Goal: Task Accomplishment & Management: Use online tool/utility

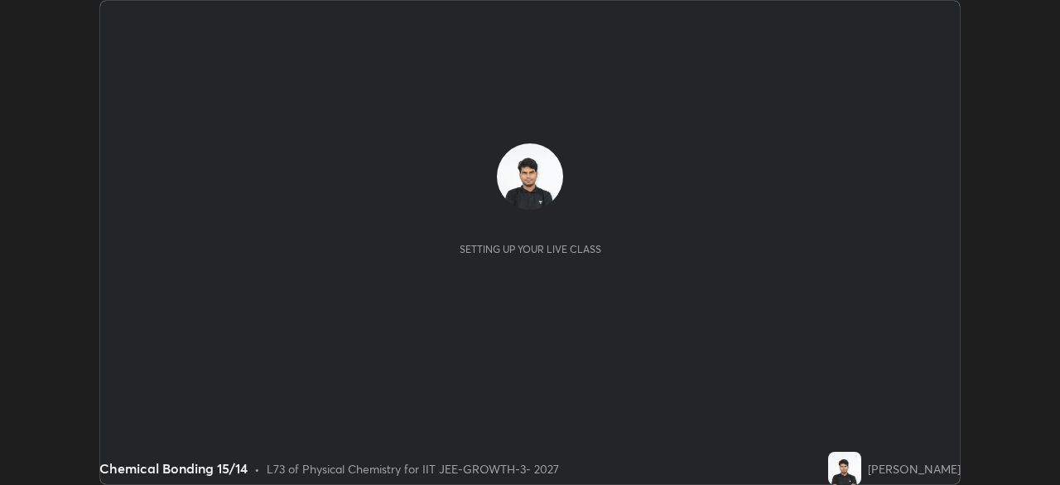
scroll to position [485, 1060]
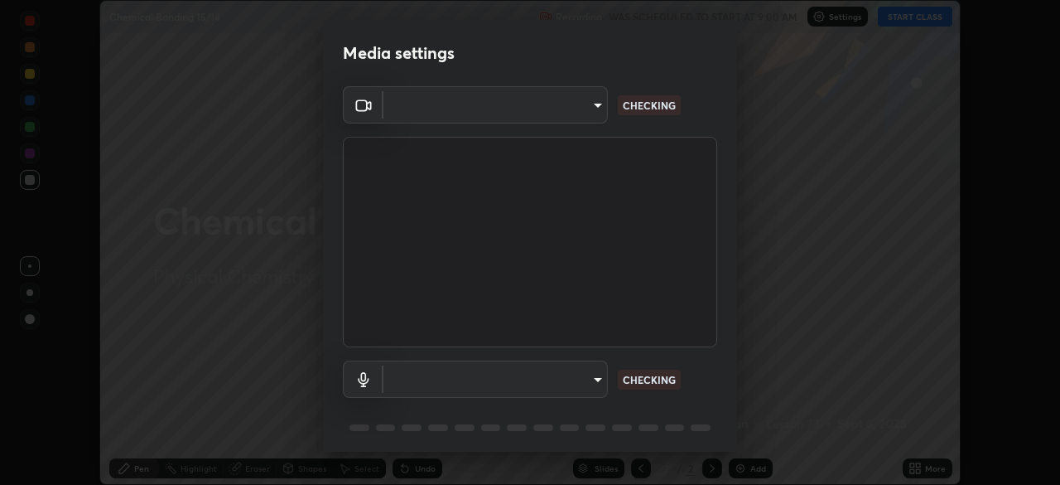
click at [570, 115] on body "Erase all Chemical Bonding 15/14 Recording WAS SCHEDULED TO START AT 9:00 AM Se…" at bounding box center [530, 242] width 1060 height 485
click at [560, 113] on div at bounding box center [530, 242] width 1060 height 485
type input "8af73e8d16ef8e3bb7c62716022b9fe157133e9521606ce818031bd72dda2f9e"
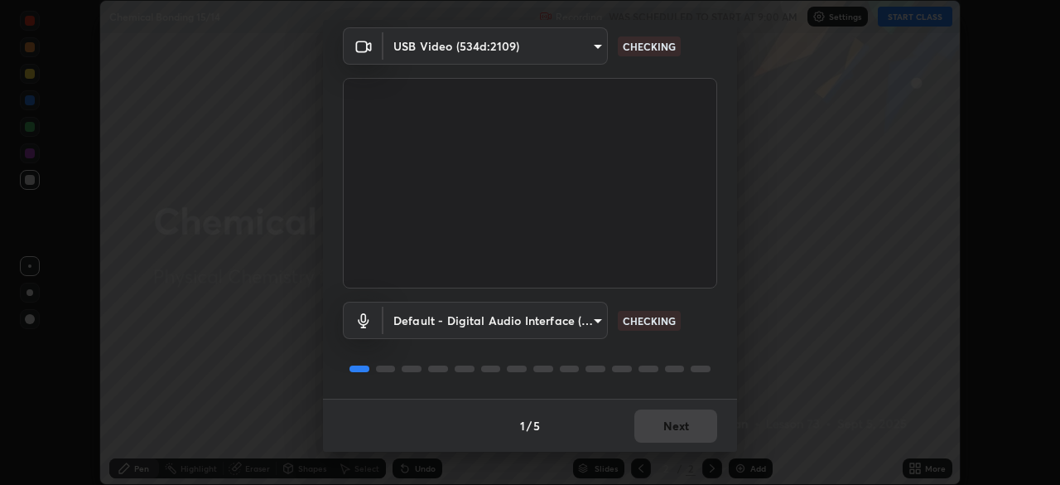
click at [538, 322] on body "Erase all Chemical Bonding 15/14 Recording WAS SCHEDULED TO START AT 9:00 AM Se…" at bounding box center [530, 242] width 1060 height 485
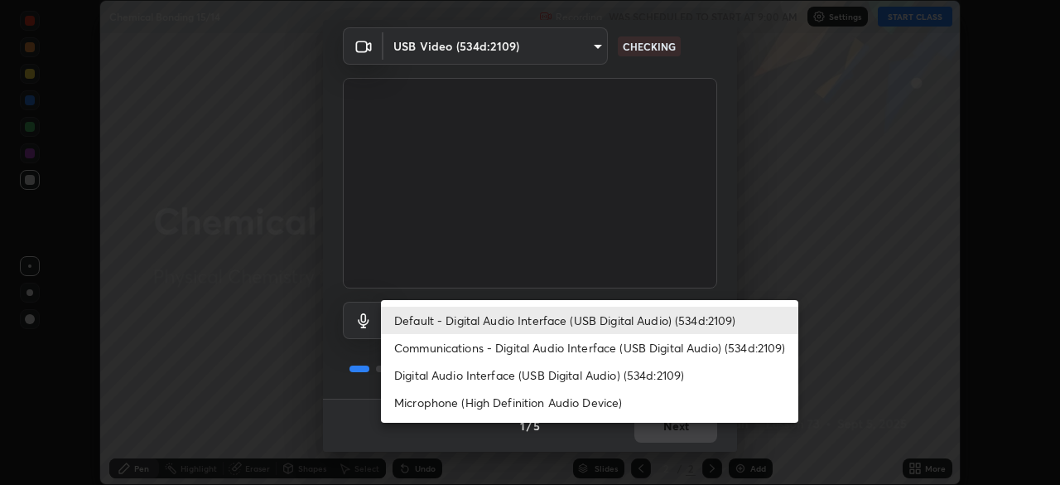
click at [516, 369] on li "Digital Audio Interface (USB Digital Audio) (534d:2109)" at bounding box center [590, 374] width 418 height 27
type input "9376289e619e4675d11d21499418c37aaf050eeae3c85155971a5de3e19aa403"
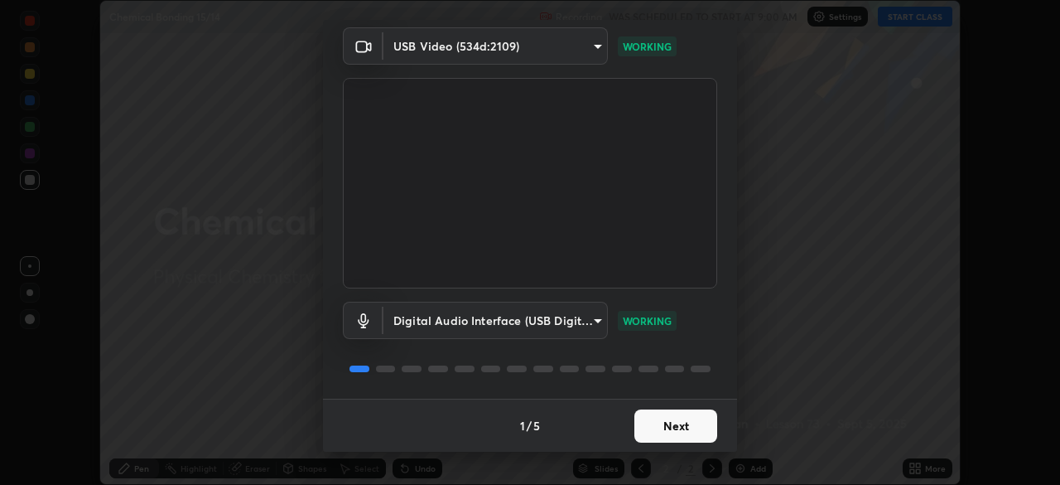
click at [673, 430] on button "Next" at bounding box center [676, 425] width 83 height 33
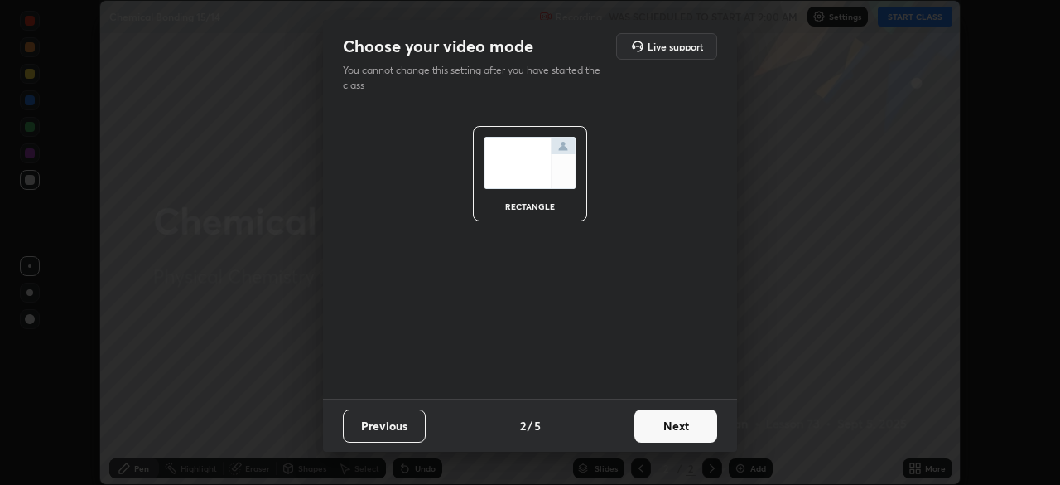
scroll to position [0, 0]
click at [688, 428] on button "Next" at bounding box center [676, 425] width 83 height 33
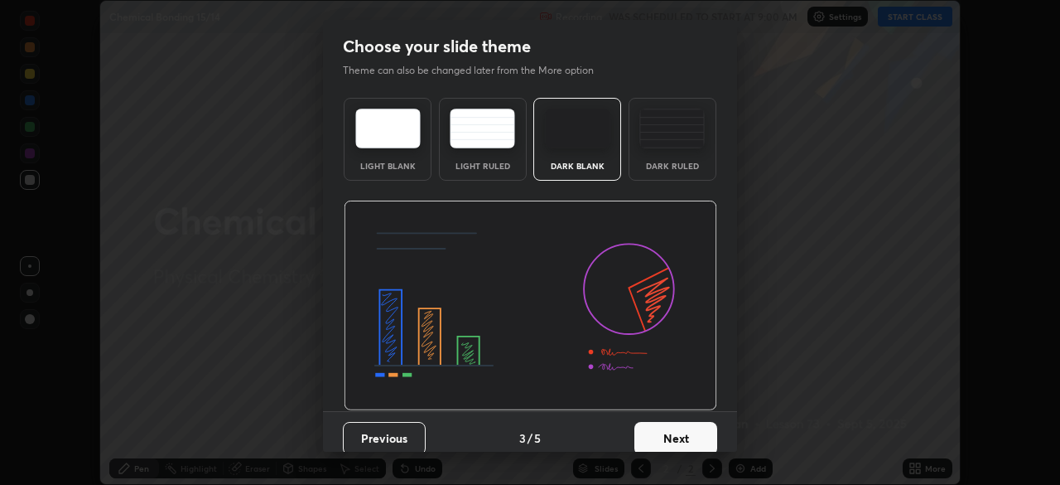
click at [700, 432] on button "Next" at bounding box center [676, 438] width 83 height 33
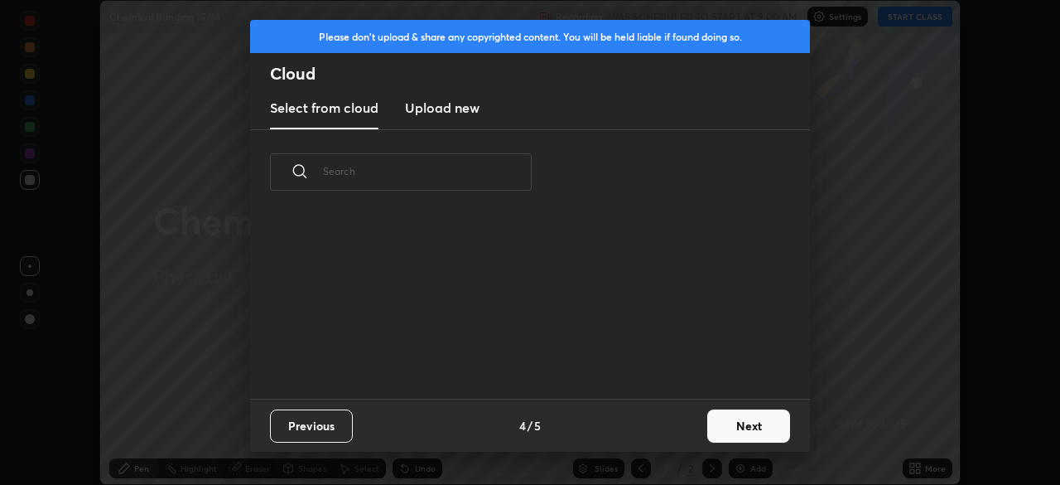
click at [711, 433] on button "Next" at bounding box center [748, 425] width 83 height 33
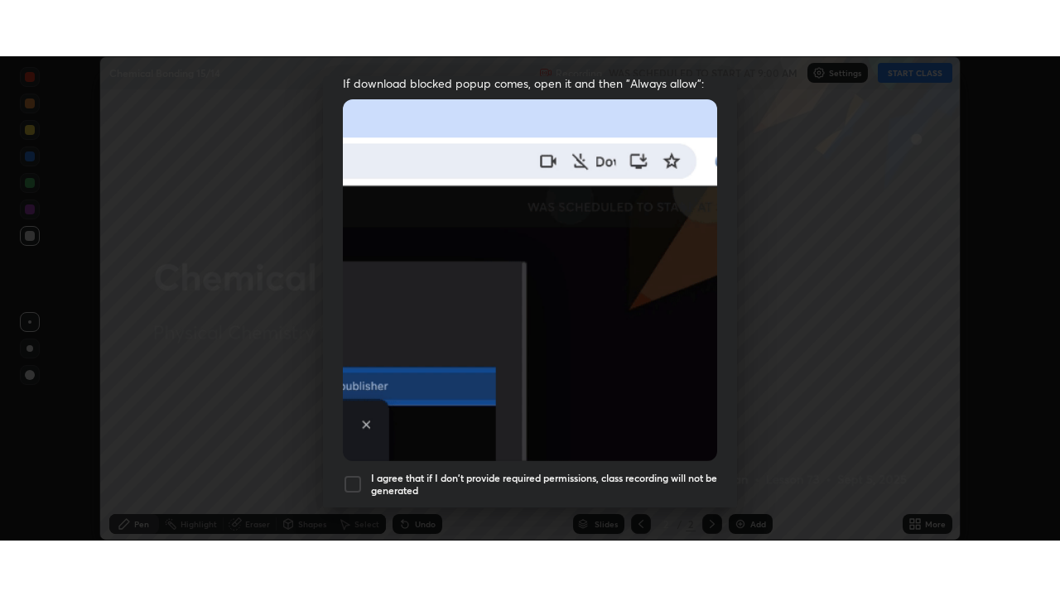
scroll to position [397, 0]
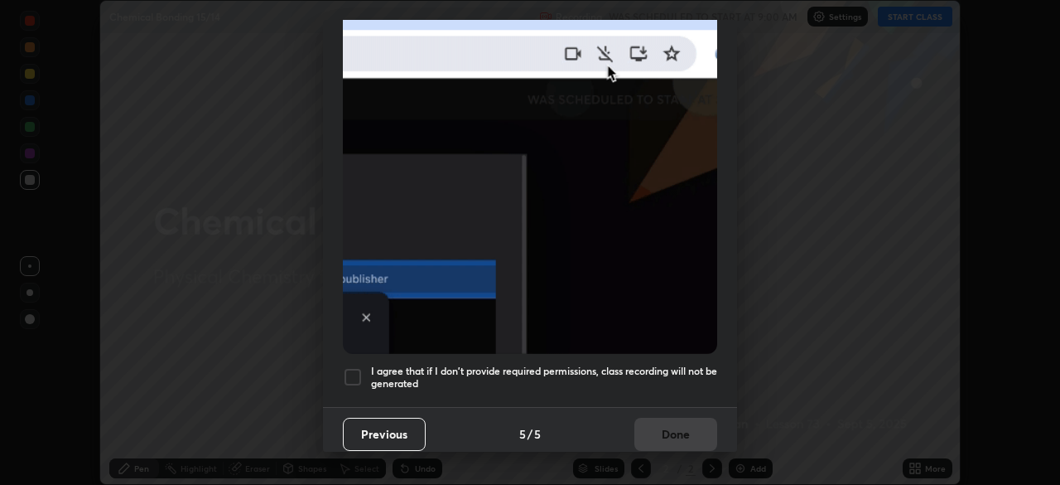
click at [351, 378] on div at bounding box center [353, 377] width 20 height 20
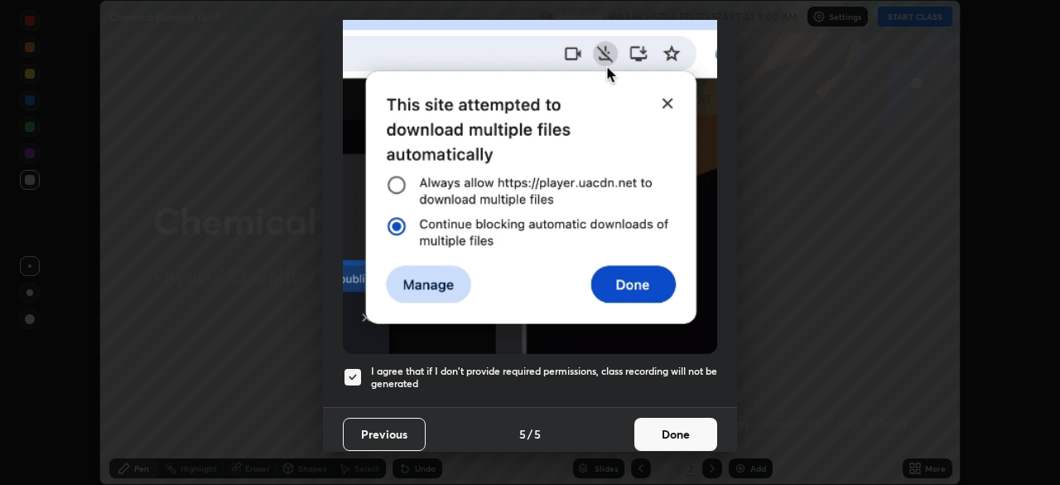
click at [664, 436] on button "Done" at bounding box center [676, 434] width 83 height 33
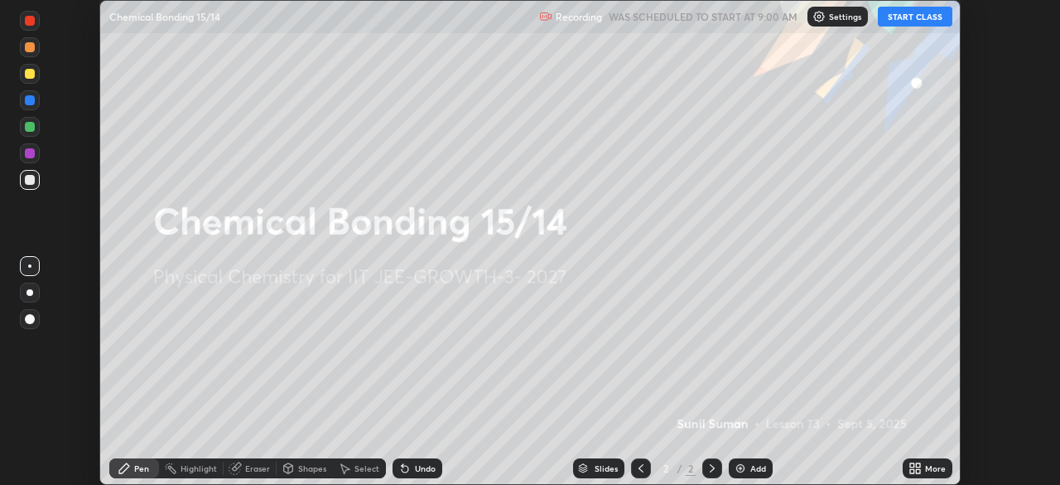
click at [916, 471] on icon at bounding box center [918, 471] width 4 height 4
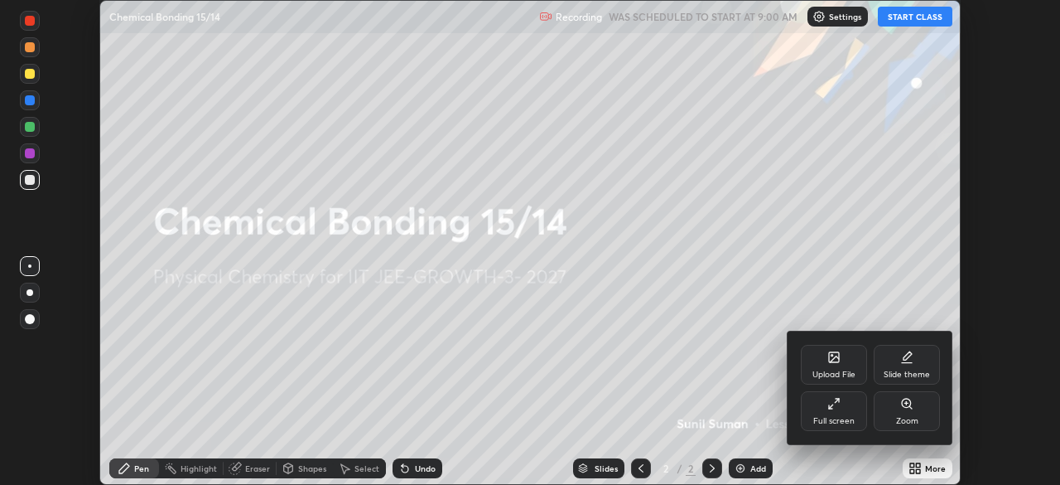
click at [828, 419] on div "Full screen" at bounding box center [833, 421] width 41 height 8
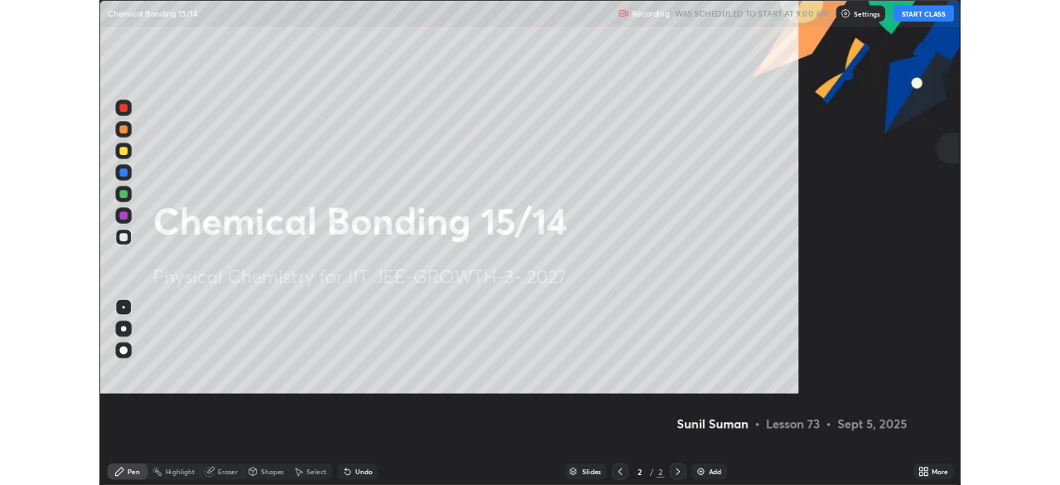
scroll to position [596, 1060]
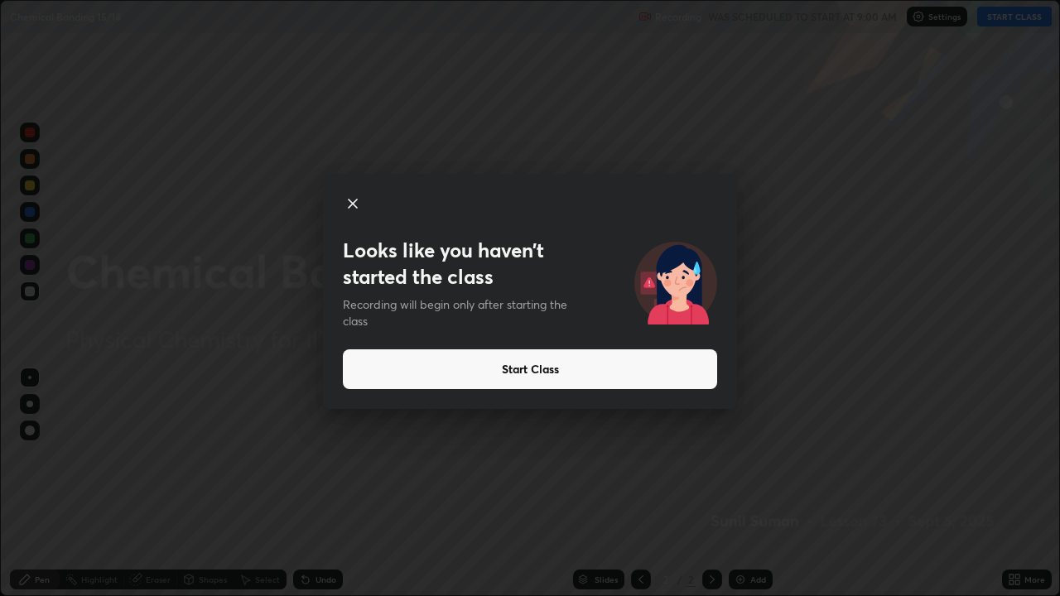
click at [364, 199] on div at bounding box center [530, 205] width 374 height 23
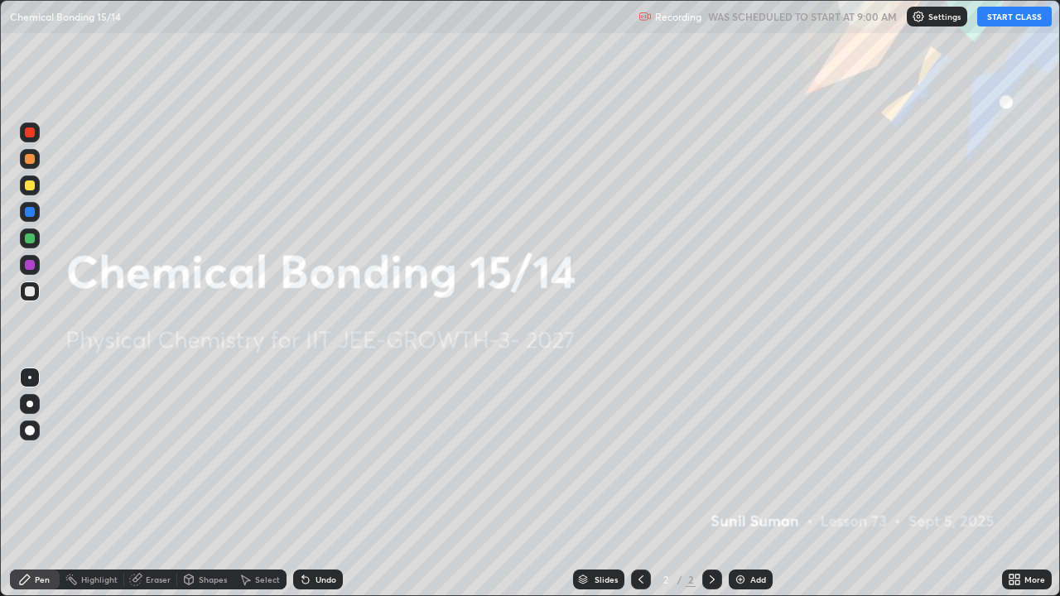
click at [736, 484] on img at bounding box center [740, 579] width 13 height 13
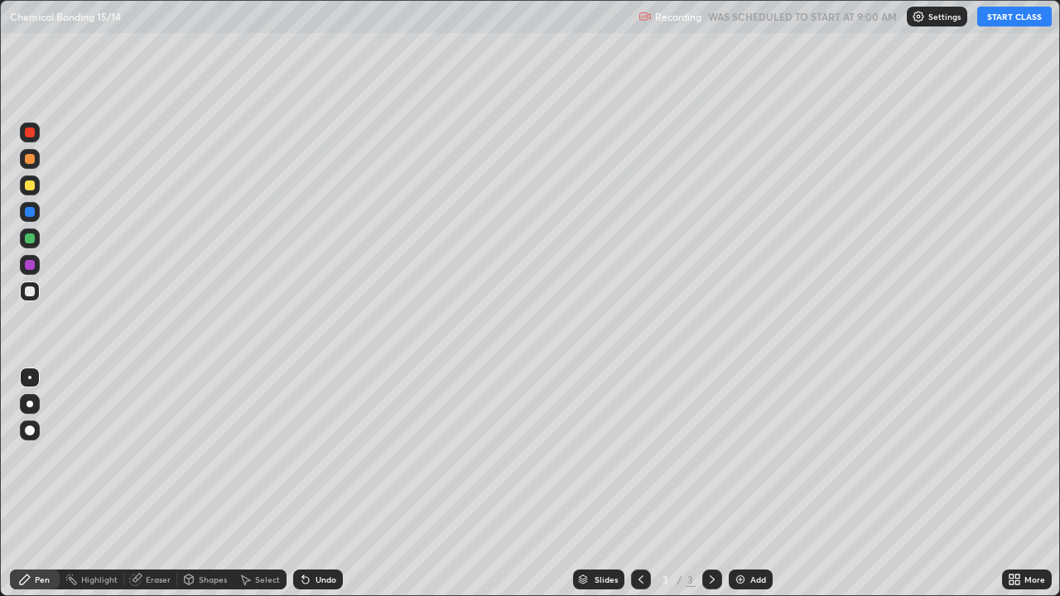
click at [1007, 22] on button "START CLASS" at bounding box center [1014, 17] width 75 height 20
click at [1017, 484] on div "More" at bounding box center [1027, 580] width 50 height 20
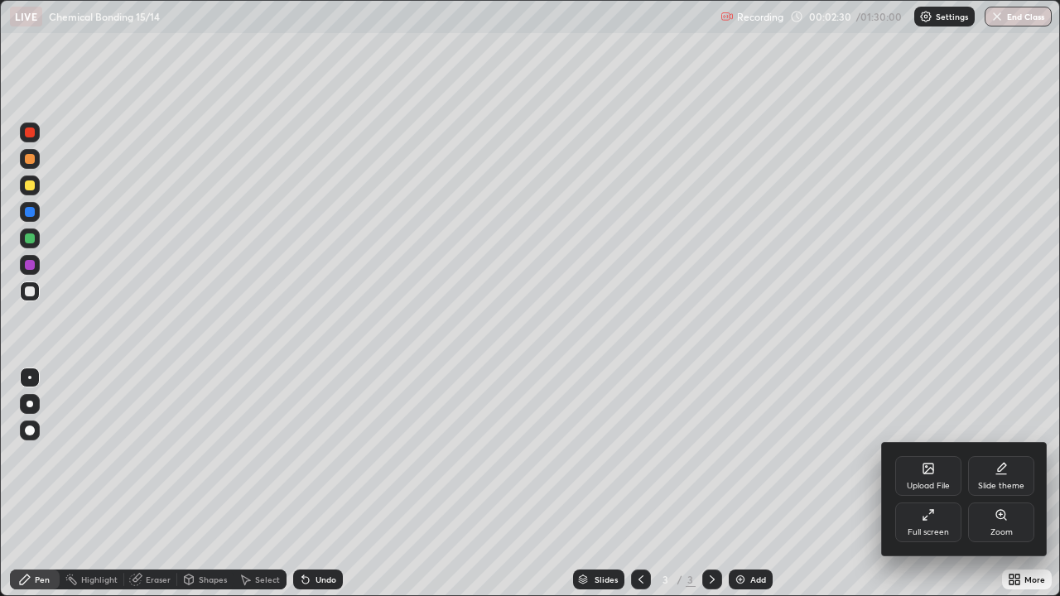
click at [926, 484] on div "Full screen" at bounding box center [928, 523] width 66 height 40
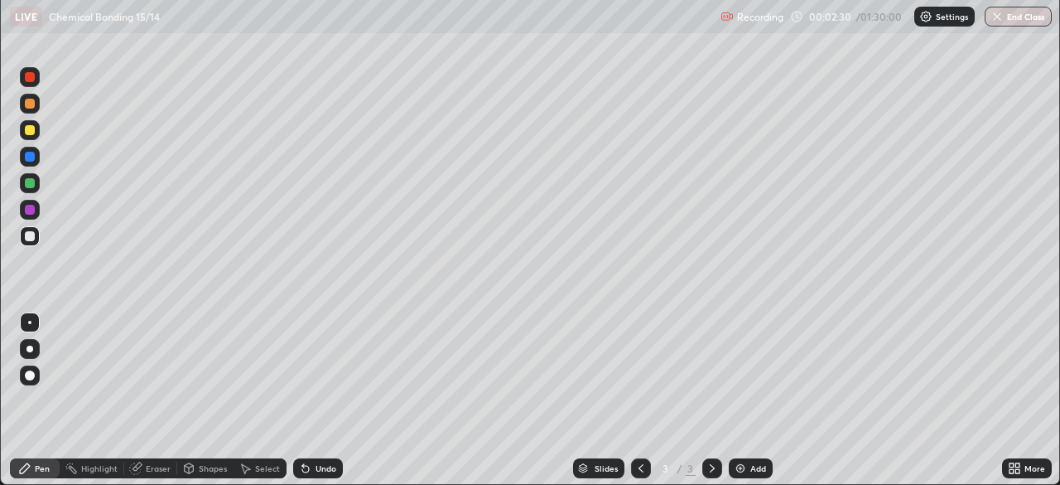
scroll to position [82354, 81778]
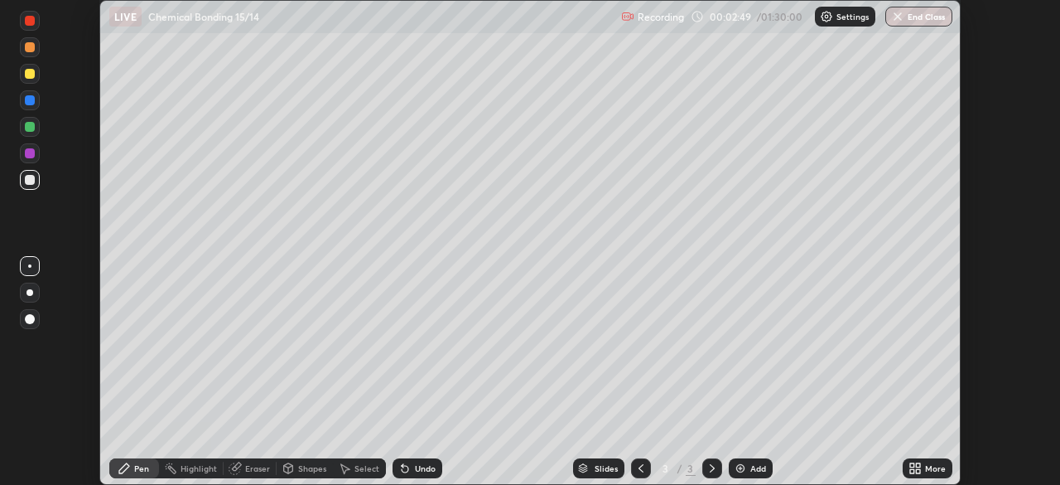
click at [918, 471] on icon at bounding box center [918, 471] width 4 height 4
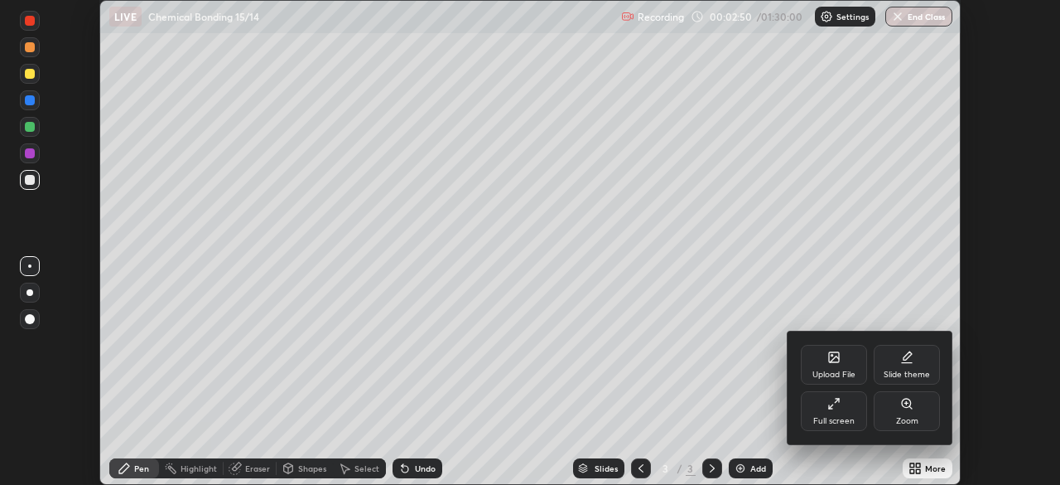
click at [838, 364] on div "Upload File" at bounding box center [834, 365] width 66 height 40
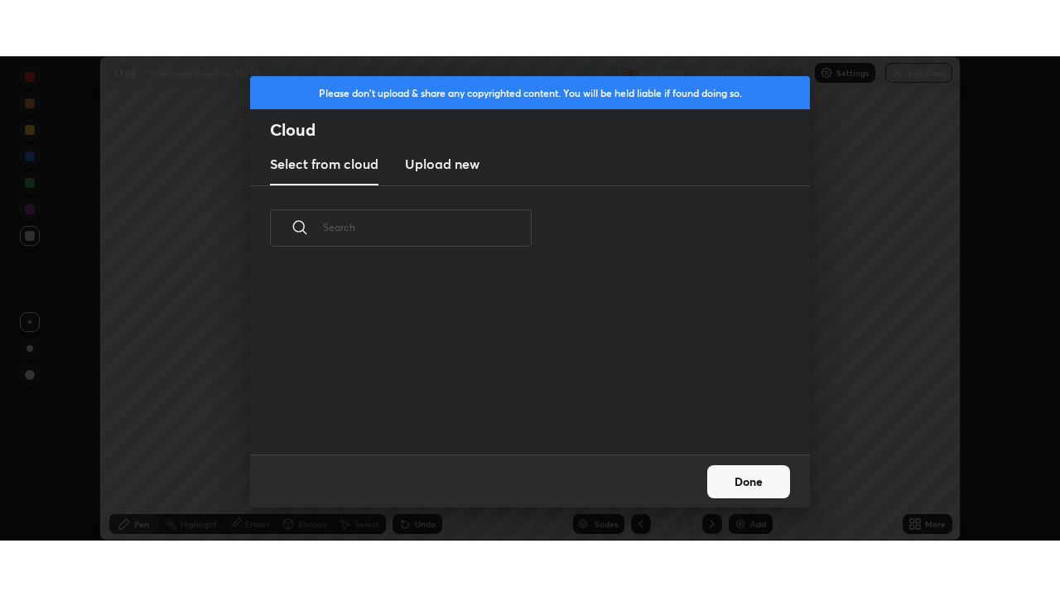
scroll to position [184, 532]
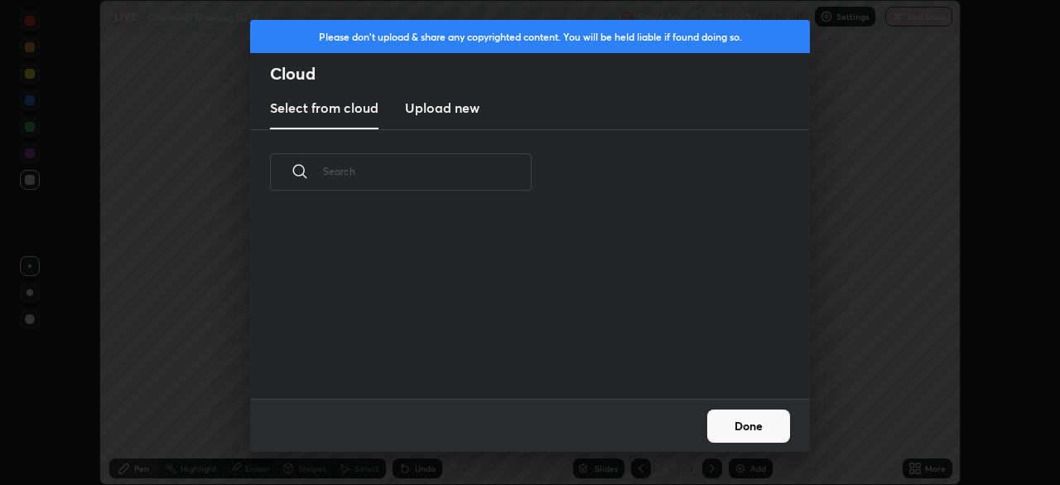
click at [466, 112] on h3 "Upload new" at bounding box center [442, 108] width 75 height 20
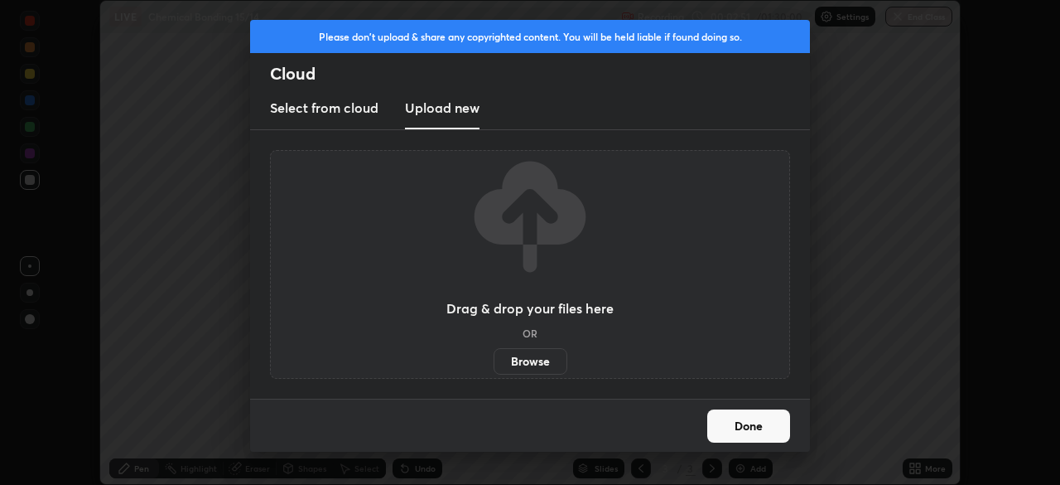
click at [531, 364] on label "Browse" at bounding box center [531, 361] width 74 height 27
click at [494, 364] on input "Browse" at bounding box center [494, 361] width 0 height 27
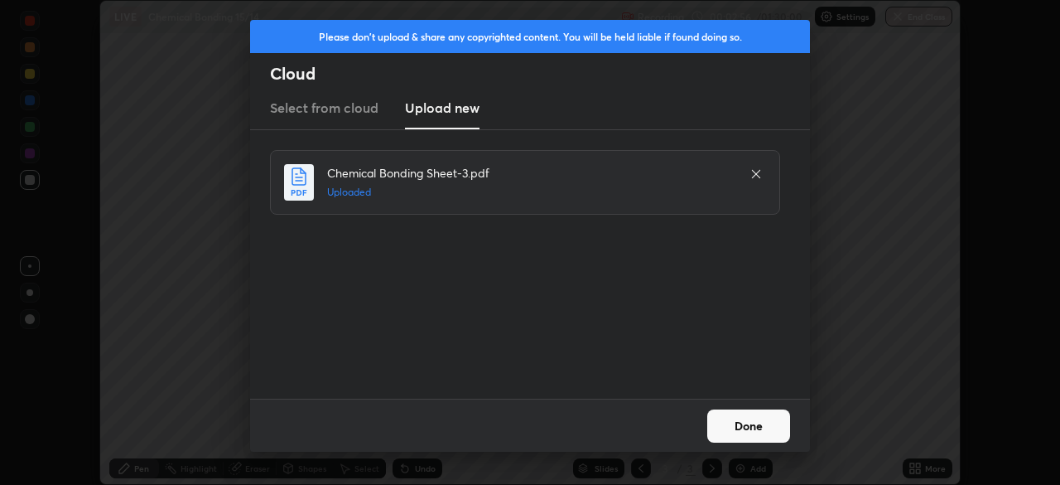
click at [751, 429] on button "Done" at bounding box center [748, 425] width 83 height 33
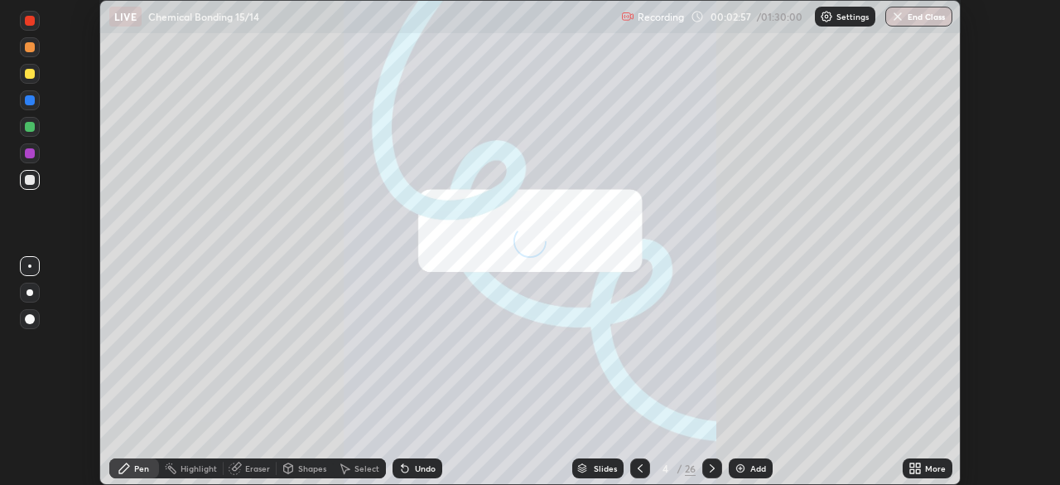
click at [912, 471] on icon at bounding box center [912, 471] width 4 height 4
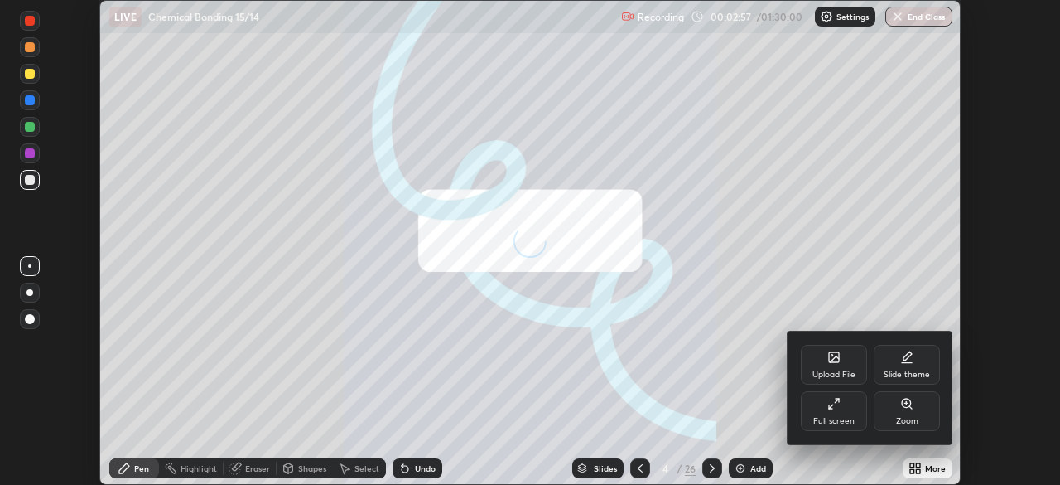
click at [839, 421] on div "Full screen" at bounding box center [833, 421] width 41 height 8
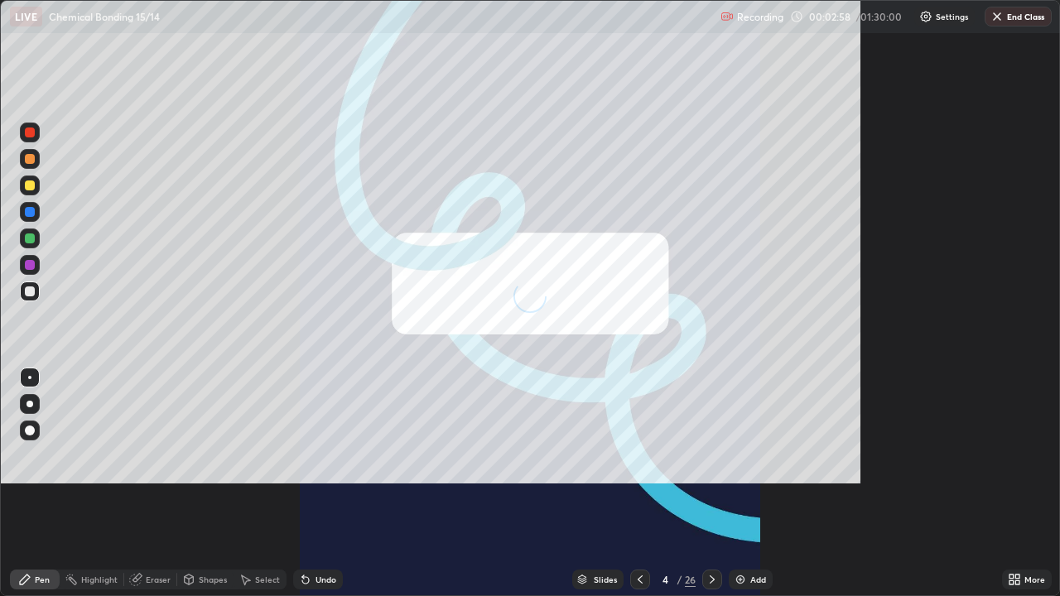
scroll to position [596, 1060]
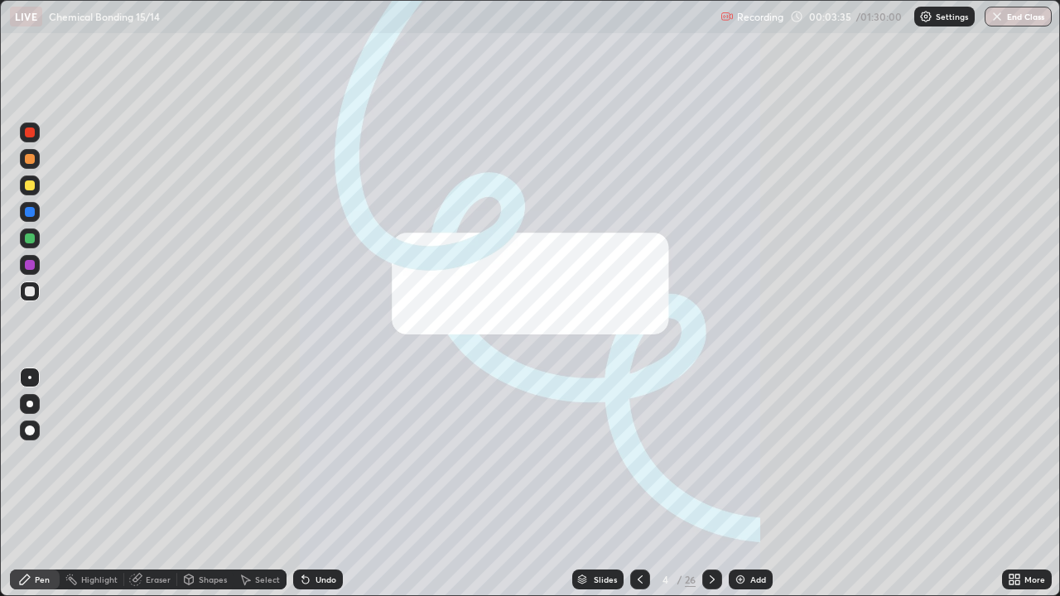
click at [736, 484] on img at bounding box center [740, 579] width 13 height 13
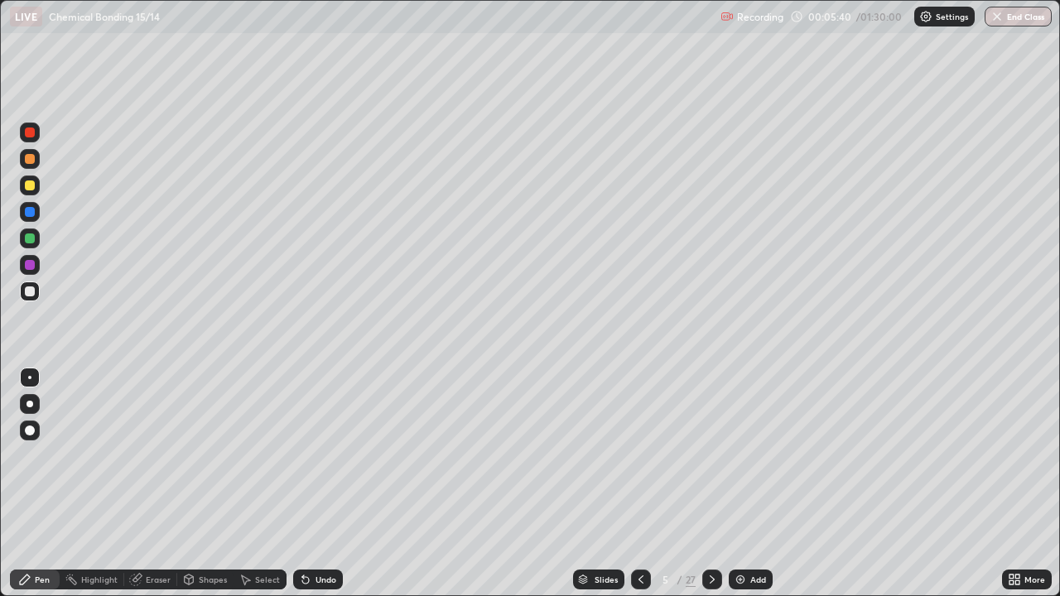
click at [29, 288] on div at bounding box center [30, 292] width 10 height 10
click at [30, 187] on div at bounding box center [30, 186] width 10 height 10
click at [30, 295] on div at bounding box center [30, 292] width 10 height 10
click at [30, 185] on div at bounding box center [30, 186] width 10 height 10
click at [731, 484] on div "Add" at bounding box center [751, 580] width 44 height 20
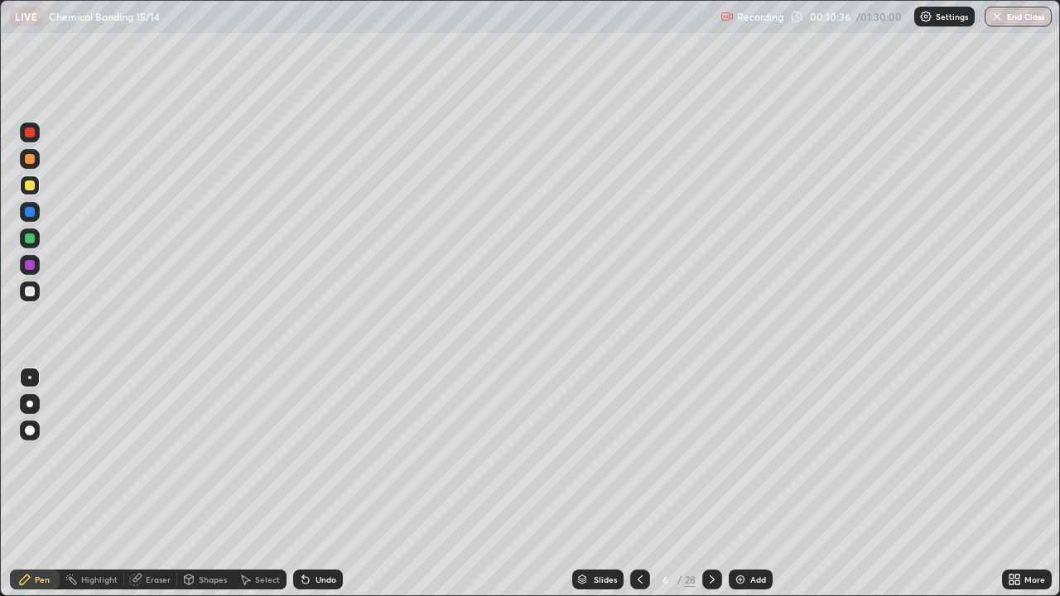
click at [32, 294] on div at bounding box center [30, 292] width 10 height 10
click at [26, 187] on div at bounding box center [30, 186] width 10 height 10
click at [27, 160] on div at bounding box center [30, 159] width 10 height 10
click at [36, 287] on div at bounding box center [30, 292] width 20 height 20
click at [27, 239] on div at bounding box center [30, 239] width 10 height 10
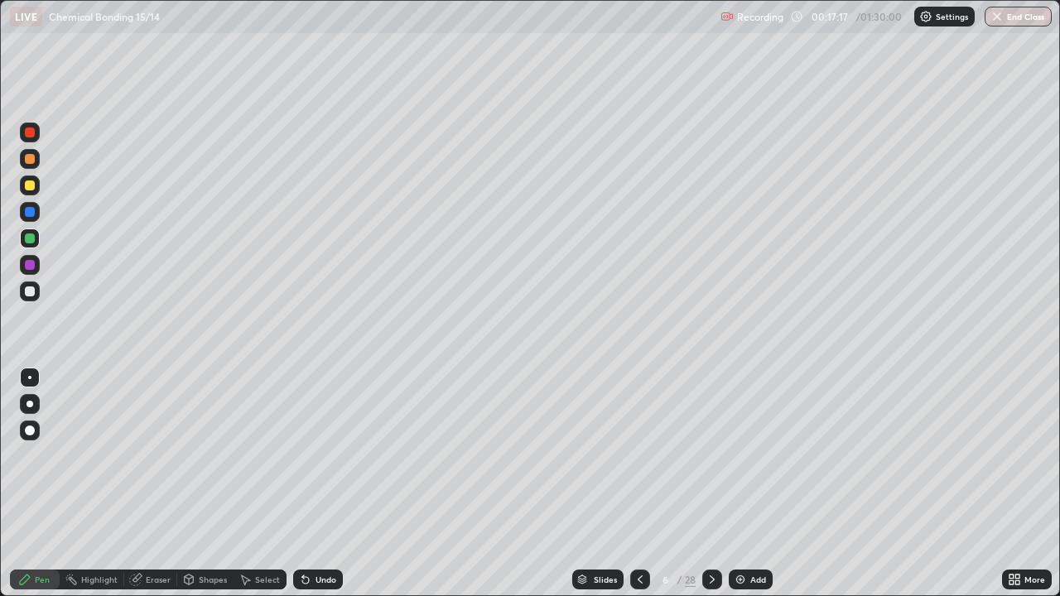
click at [739, 484] on div "Add" at bounding box center [751, 580] width 44 height 20
click at [32, 293] on div at bounding box center [30, 292] width 10 height 10
click at [678, 484] on div "/" at bounding box center [679, 580] width 5 height 10
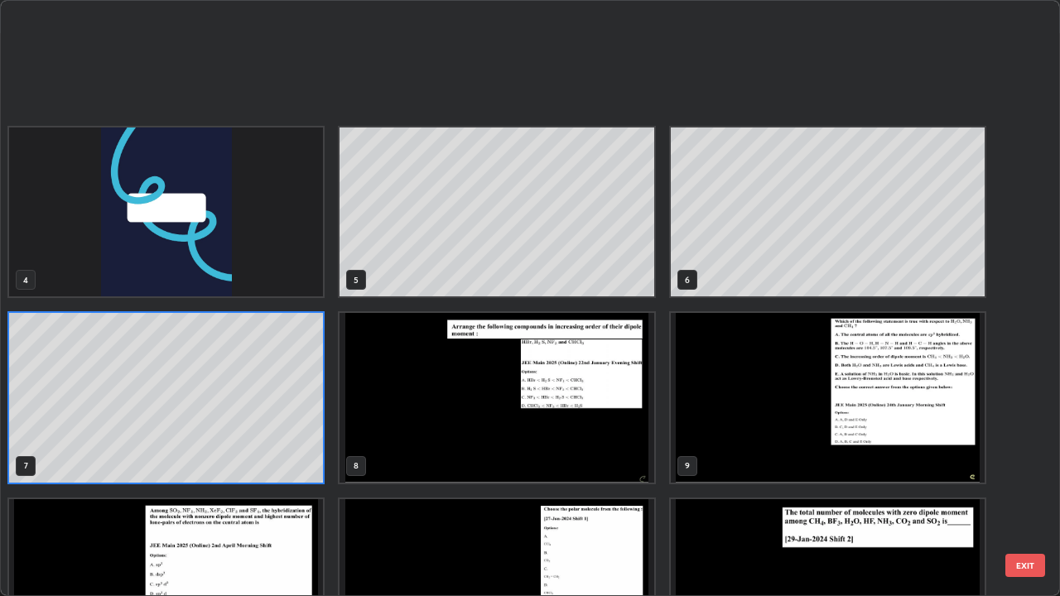
scroll to position [216, 0]
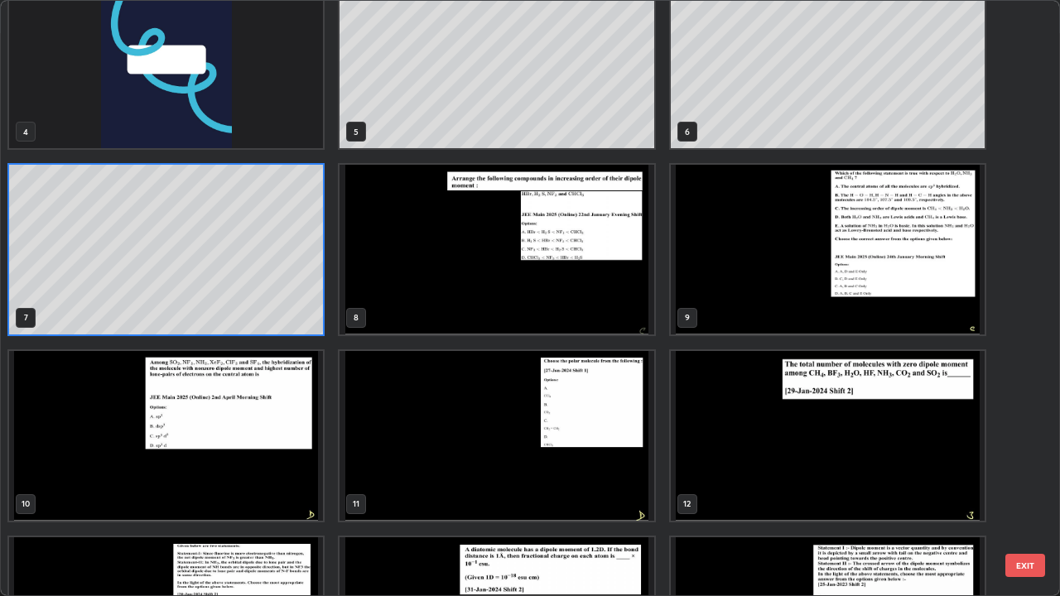
click at [1024, 484] on button "EXIT" at bounding box center [1026, 565] width 40 height 23
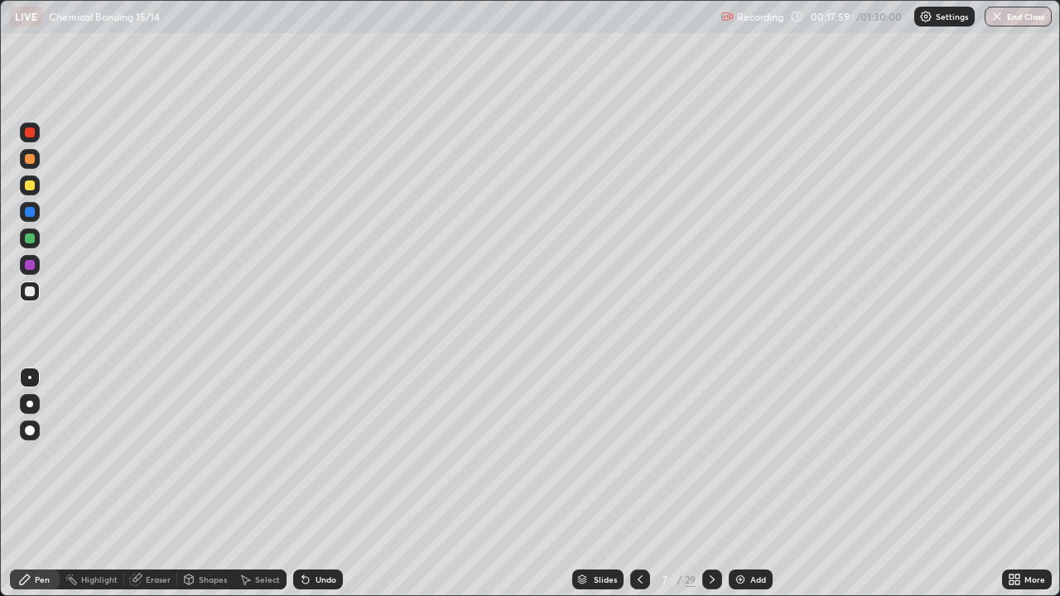
click at [32, 292] on div at bounding box center [30, 292] width 10 height 10
click at [28, 188] on div at bounding box center [30, 186] width 10 height 10
click at [30, 237] on div at bounding box center [30, 239] width 10 height 10
click at [138, 484] on icon at bounding box center [135, 579] width 13 height 13
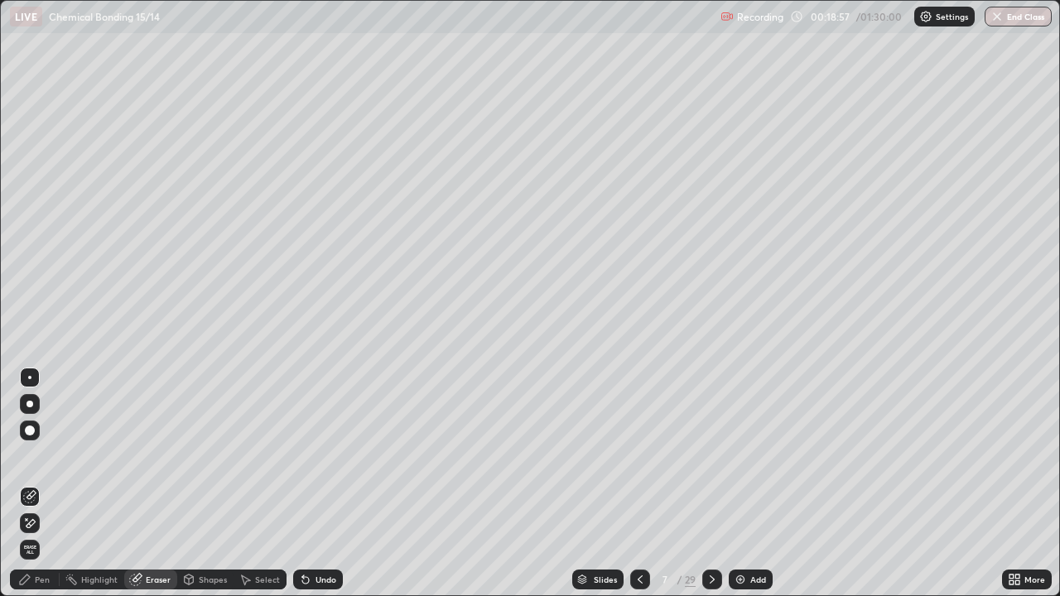
click at [28, 484] on icon at bounding box center [24, 579] width 13 height 13
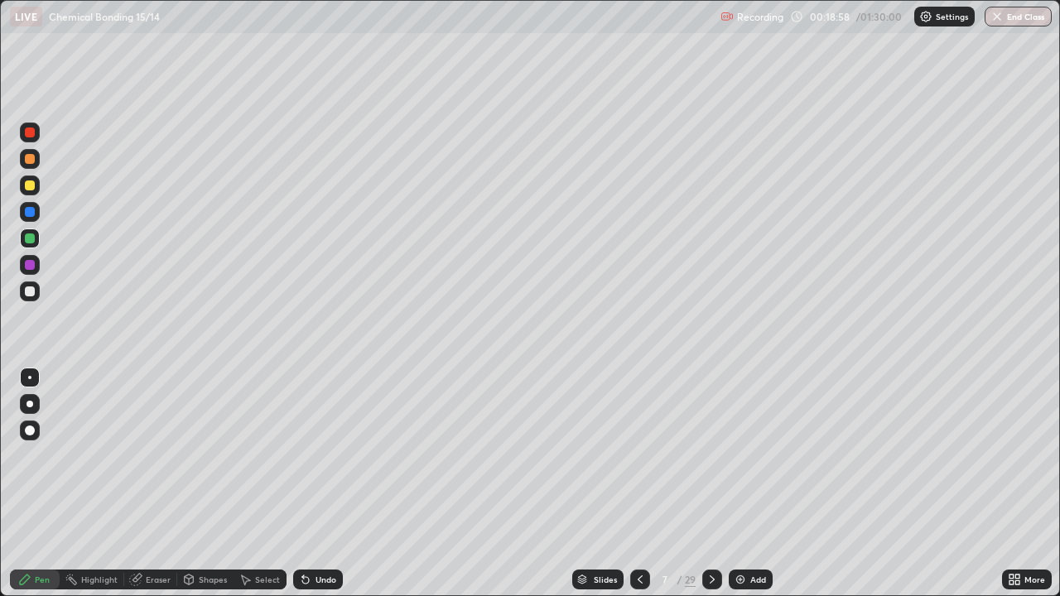
click at [27, 291] on div at bounding box center [30, 292] width 10 height 10
click at [31, 159] on div at bounding box center [30, 159] width 10 height 10
click at [27, 237] on div at bounding box center [30, 239] width 10 height 10
click at [30, 292] on div at bounding box center [30, 292] width 10 height 10
click at [25, 160] on div at bounding box center [30, 159] width 10 height 10
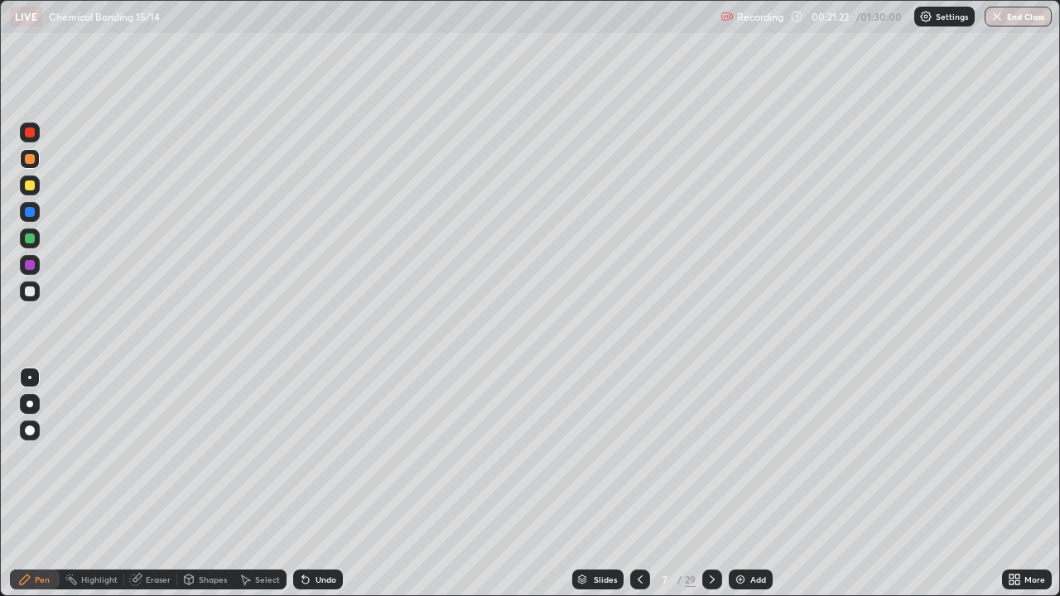
click at [27, 182] on div at bounding box center [30, 186] width 10 height 10
click at [32, 151] on div at bounding box center [30, 159] width 20 height 20
click at [741, 484] on img at bounding box center [740, 579] width 13 height 13
click at [26, 296] on div at bounding box center [30, 292] width 20 height 20
click at [31, 292] on div at bounding box center [30, 292] width 10 height 10
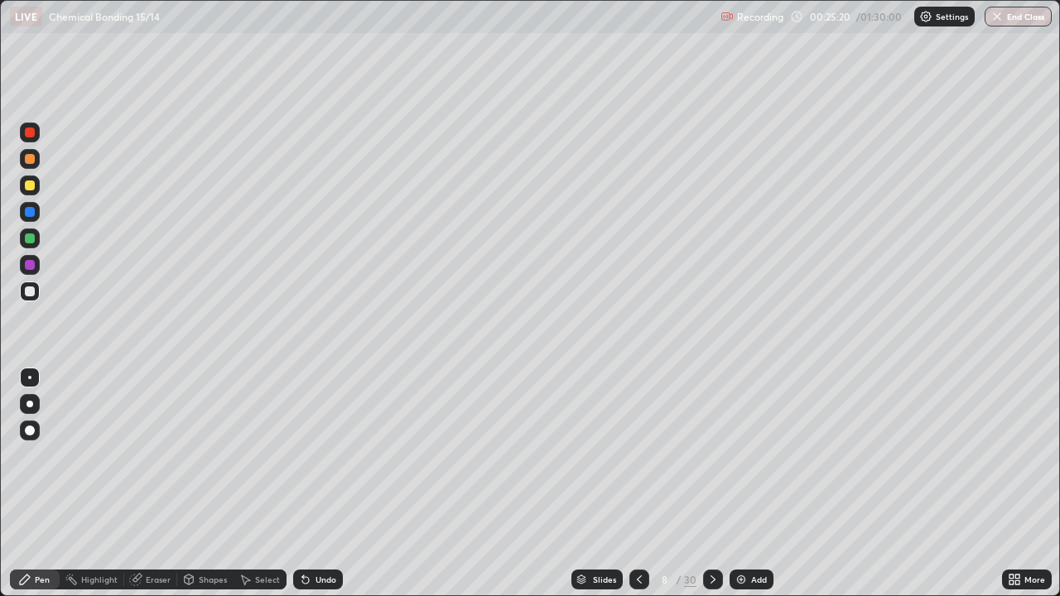
click at [28, 186] on div at bounding box center [30, 186] width 10 height 10
click at [27, 292] on div at bounding box center [30, 292] width 10 height 10
click at [30, 292] on div at bounding box center [30, 292] width 10 height 10
click at [27, 184] on div at bounding box center [30, 186] width 10 height 10
click at [31, 241] on div at bounding box center [30, 239] width 10 height 10
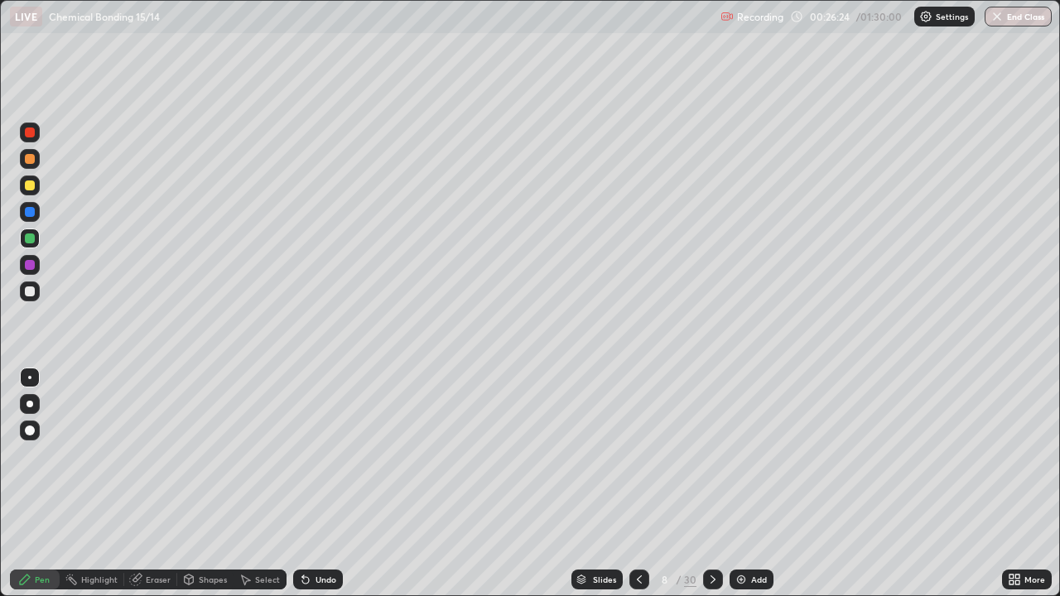
click at [30, 288] on div at bounding box center [30, 292] width 10 height 10
click at [34, 160] on div at bounding box center [30, 159] width 10 height 10
click at [28, 238] on div at bounding box center [30, 239] width 10 height 10
click at [27, 290] on div at bounding box center [30, 292] width 10 height 10
click at [37, 186] on div at bounding box center [30, 186] width 20 height 20
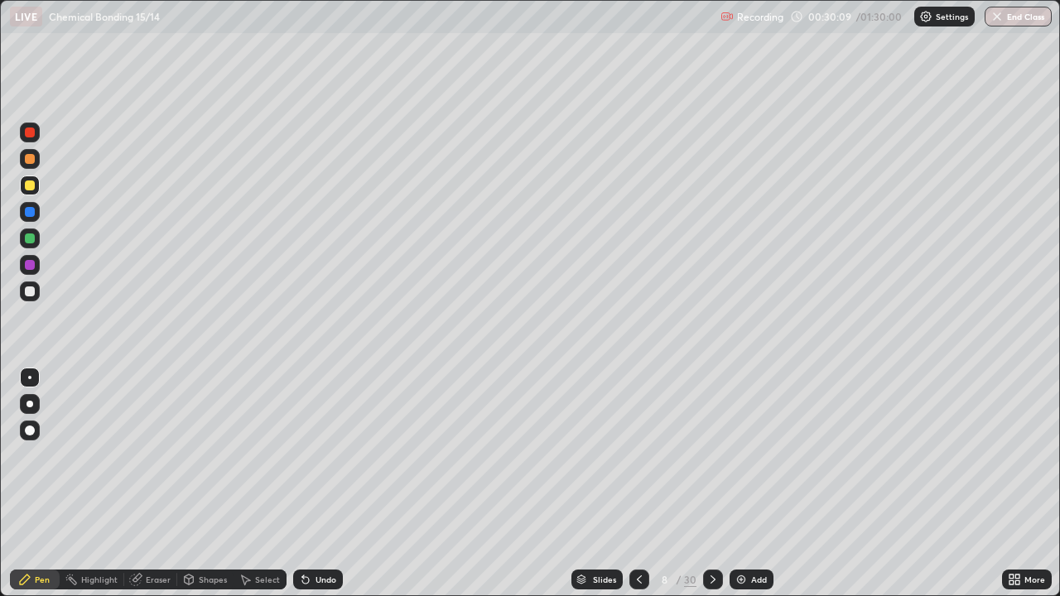
click at [31, 291] on div at bounding box center [30, 292] width 10 height 10
click at [29, 189] on div at bounding box center [30, 186] width 10 height 10
click at [34, 293] on div at bounding box center [30, 292] width 10 height 10
click at [31, 239] on div at bounding box center [30, 239] width 10 height 10
click at [34, 288] on div at bounding box center [30, 292] width 10 height 10
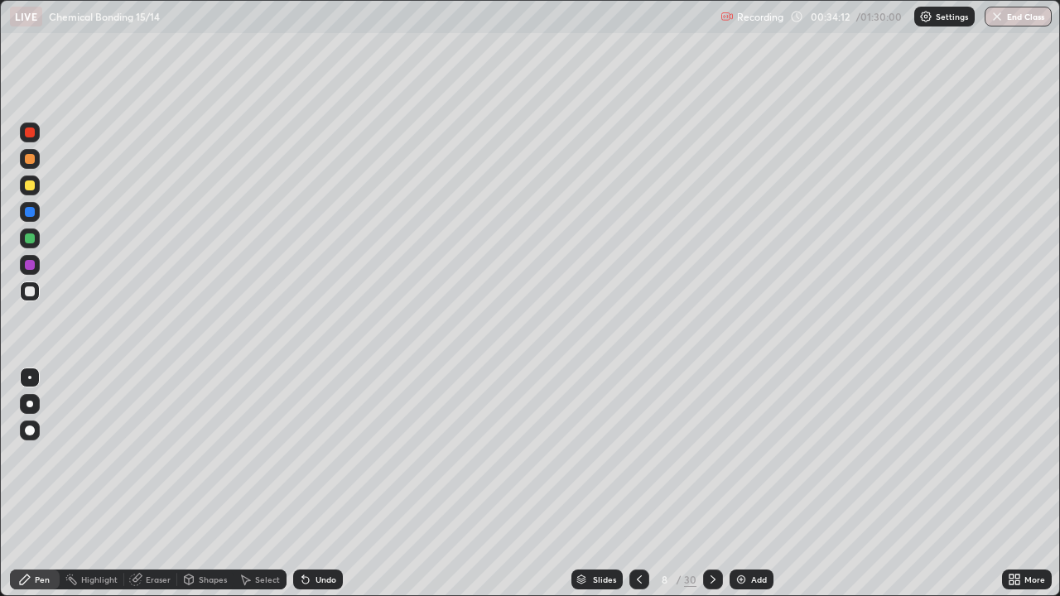
click at [28, 292] on div at bounding box center [30, 292] width 10 height 10
click at [741, 484] on img at bounding box center [741, 579] width 13 height 13
click at [647, 484] on div at bounding box center [641, 580] width 20 height 20
click at [711, 484] on icon at bounding box center [712, 579] width 13 height 13
click at [30, 187] on div at bounding box center [30, 186] width 10 height 10
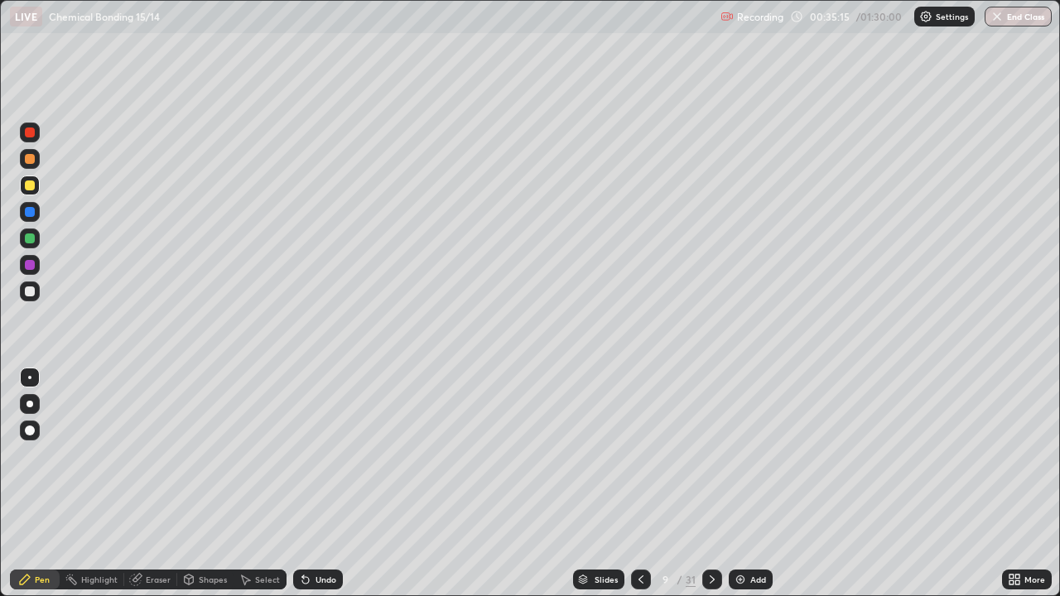
click at [27, 237] on div at bounding box center [30, 239] width 10 height 10
click at [31, 293] on div at bounding box center [30, 292] width 10 height 10
click at [30, 184] on div at bounding box center [30, 186] width 10 height 10
click at [36, 239] on div at bounding box center [30, 239] width 20 height 20
click at [30, 292] on div at bounding box center [30, 292] width 10 height 10
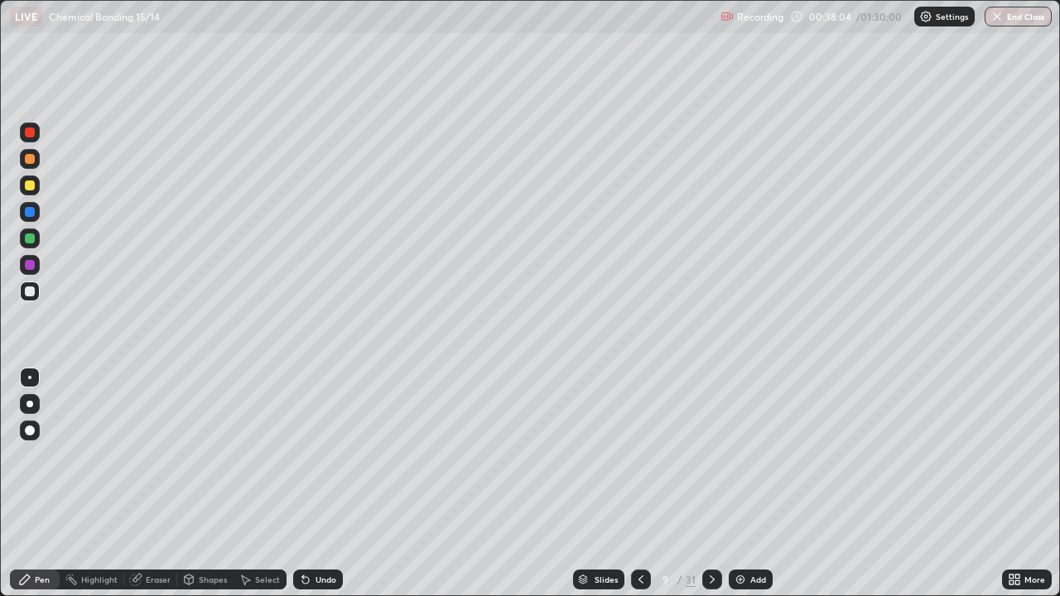
click at [28, 159] on div at bounding box center [30, 159] width 10 height 10
click at [22, 295] on div at bounding box center [30, 292] width 20 height 20
click at [37, 296] on div at bounding box center [30, 292] width 20 height 20
click at [34, 241] on div at bounding box center [30, 239] width 20 height 20
click at [33, 299] on div at bounding box center [30, 292] width 20 height 20
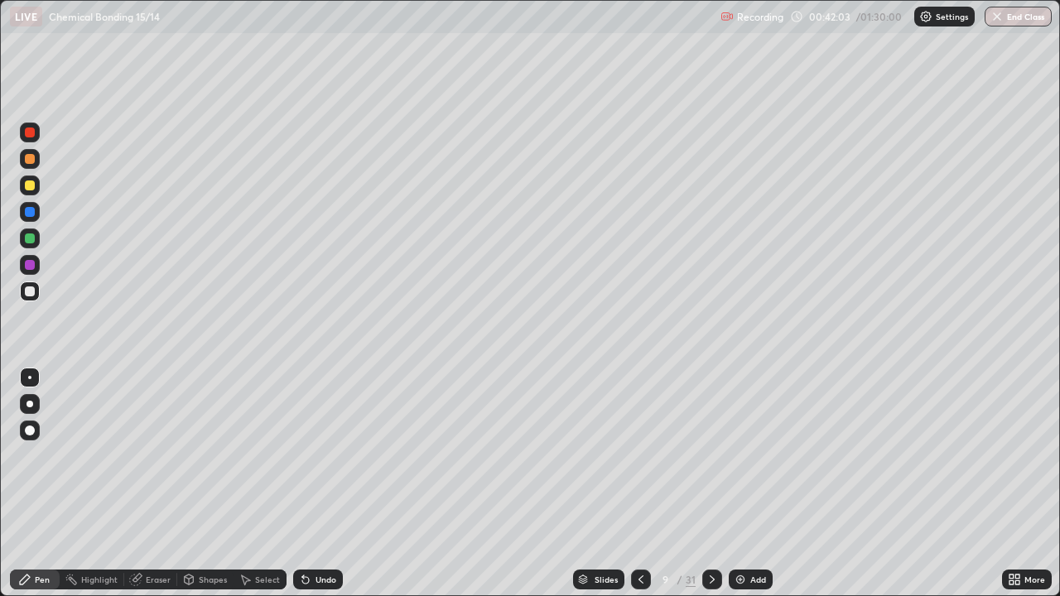
click at [734, 484] on img at bounding box center [740, 579] width 13 height 13
click at [26, 292] on div at bounding box center [30, 292] width 10 height 10
click at [307, 484] on icon at bounding box center [305, 580] width 7 height 7
click at [302, 484] on div "Undo" at bounding box center [318, 580] width 50 height 20
click at [302, 484] on icon at bounding box center [305, 579] width 13 height 13
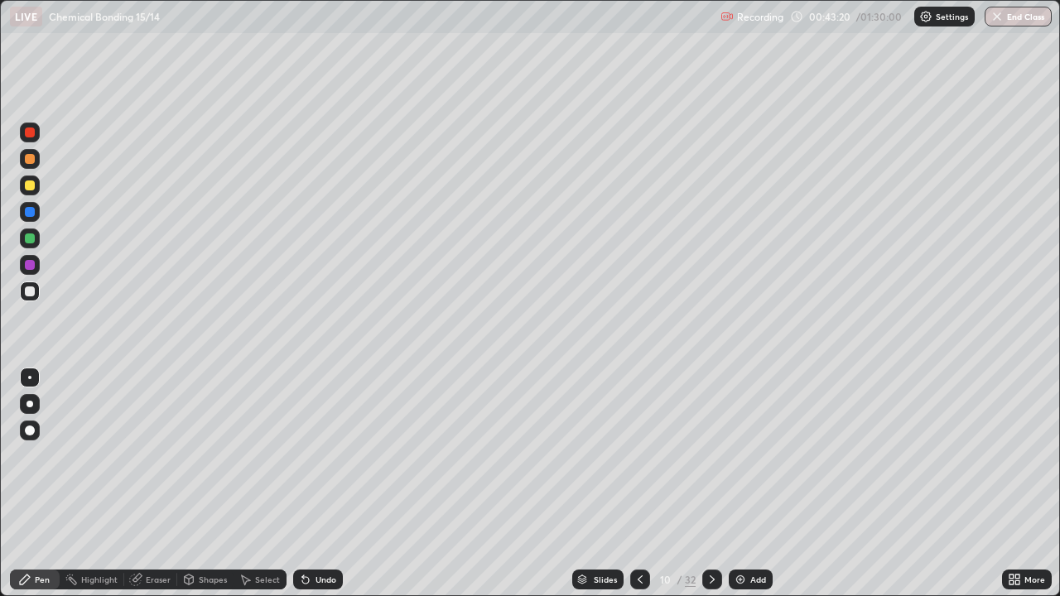
click at [299, 484] on icon at bounding box center [305, 579] width 13 height 13
click at [150, 484] on div "Eraser" at bounding box center [158, 580] width 25 height 8
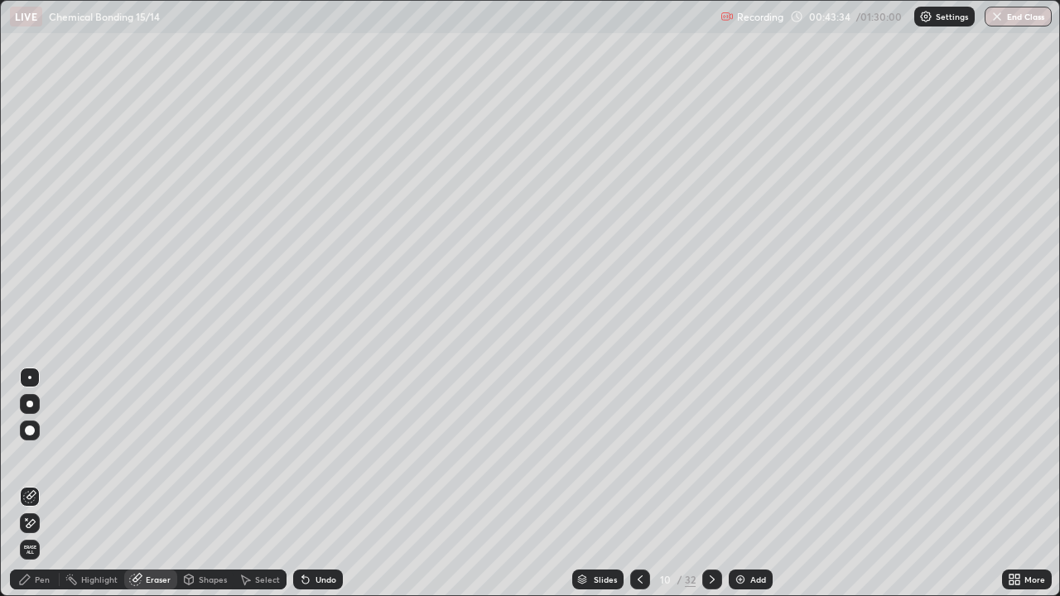
click at [33, 484] on div "Pen" at bounding box center [35, 580] width 50 height 20
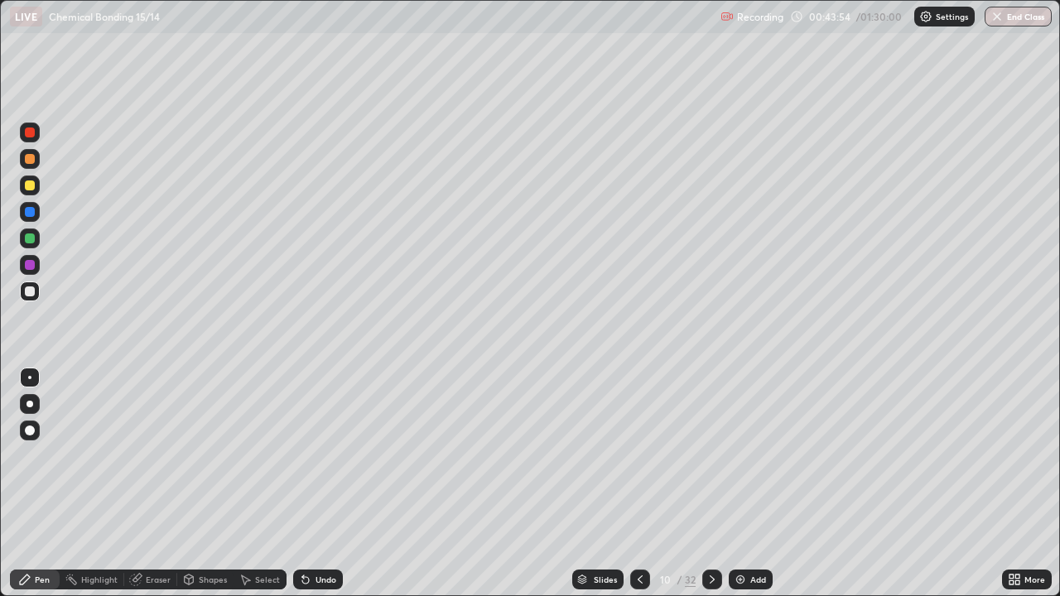
click at [303, 484] on icon at bounding box center [305, 580] width 7 height 7
click at [305, 484] on icon at bounding box center [305, 580] width 7 height 7
click at [22, 183] on div at bounding box center [30, 186] width 20 height 20
click at [29, 159] on div at bounding box center [30, 159] width 10 height 10
click at [309, 484] on icon at bounding box center [305, 579] width 13 height 13
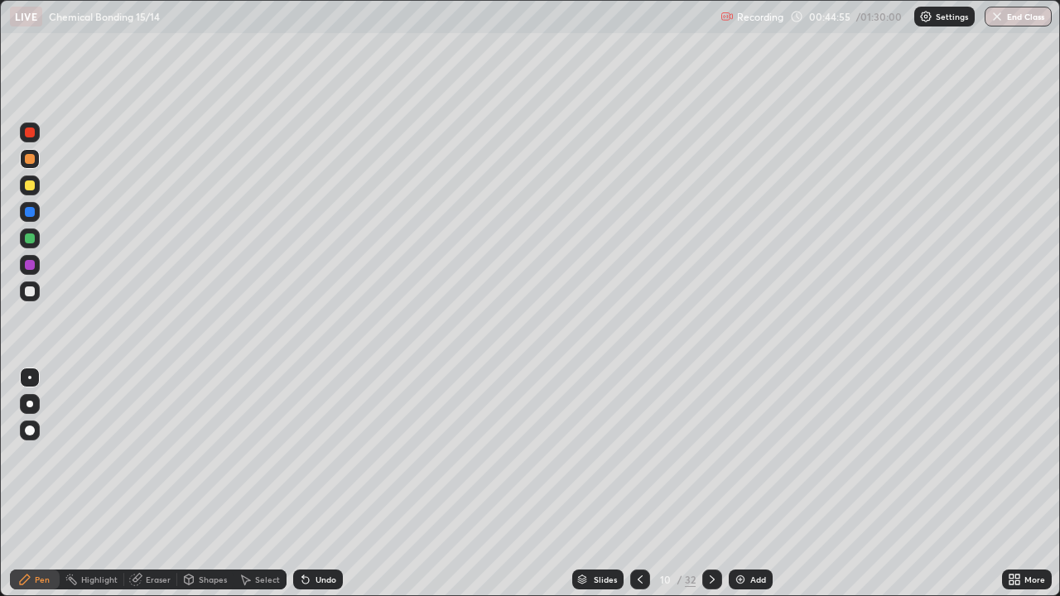
click at [308, 484] on div "Undo" at bounding box center [318, 580] width 50 height 20
click at [310, 484] on div "Undo" at bounding box center [318, 580] width 50 height 20
click at [21, 285] on div at bounding box center [30, 292] width 20 height 20
click at [30, 163] on div at bounding box center [30, 159] width 10 height 10
click at [37, 297] on div at bounding box center [30, 292] width 20 height 20
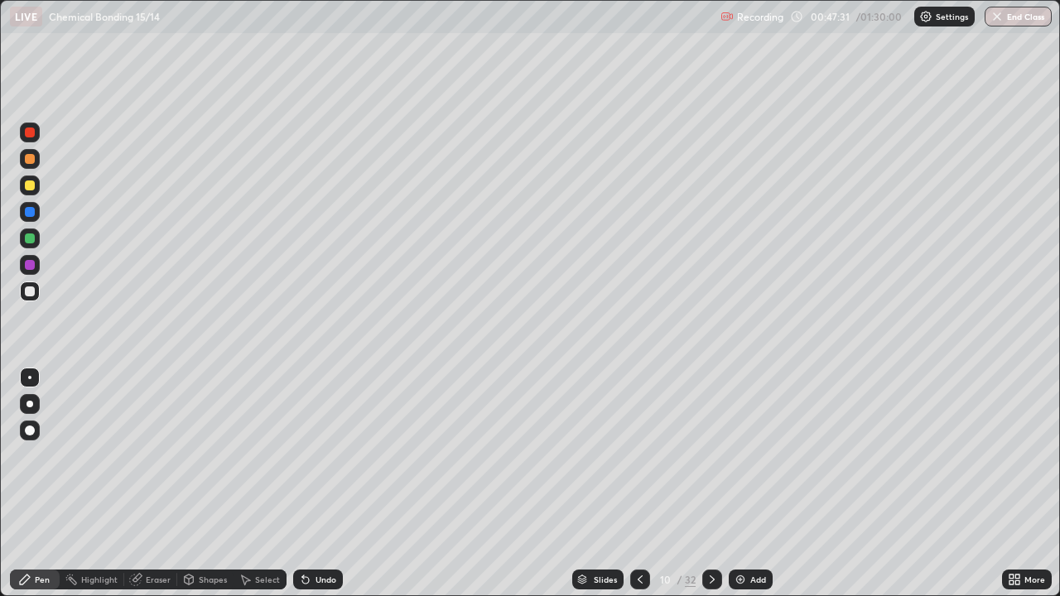
click at [31, 166] on div at bounding box center [30, 159] width 20 height 20
click at [738, 484] on img at bounding box center [740, 579] width 13 height 13
click at [31, 291] on div at bounding box center [30, 292] width 10 height 10
click at [27, 289] on div at bounding box center [30, 292] width 10 height 10
click at [31, 291] on div at bounding box center [30, 292] width 10 height 10
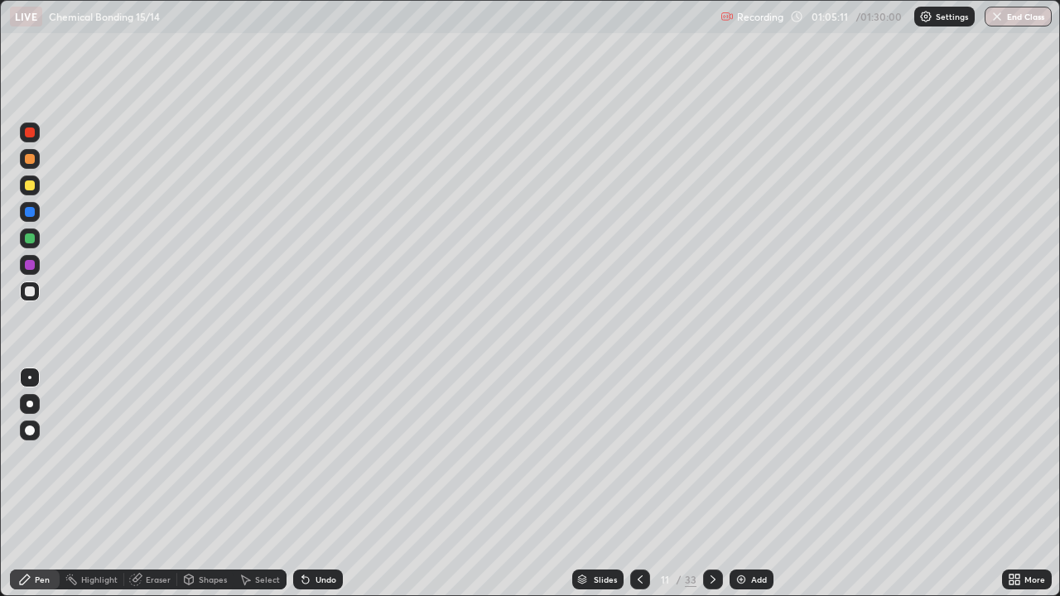
click at [28, 292] on div at bounding box center [30, 292] width 10 height 10
click at [30, 162] on div at bounding box center [30, 159] width 10 height 10
click at [31, 189] on div at bounding box center [30, 186] width 10 height 10
click at [26, 162] on div at bounding box center [30, 159] width 10 height 10
click at [31, 292] on div at bounding box center [30, 292] width 10 height 10
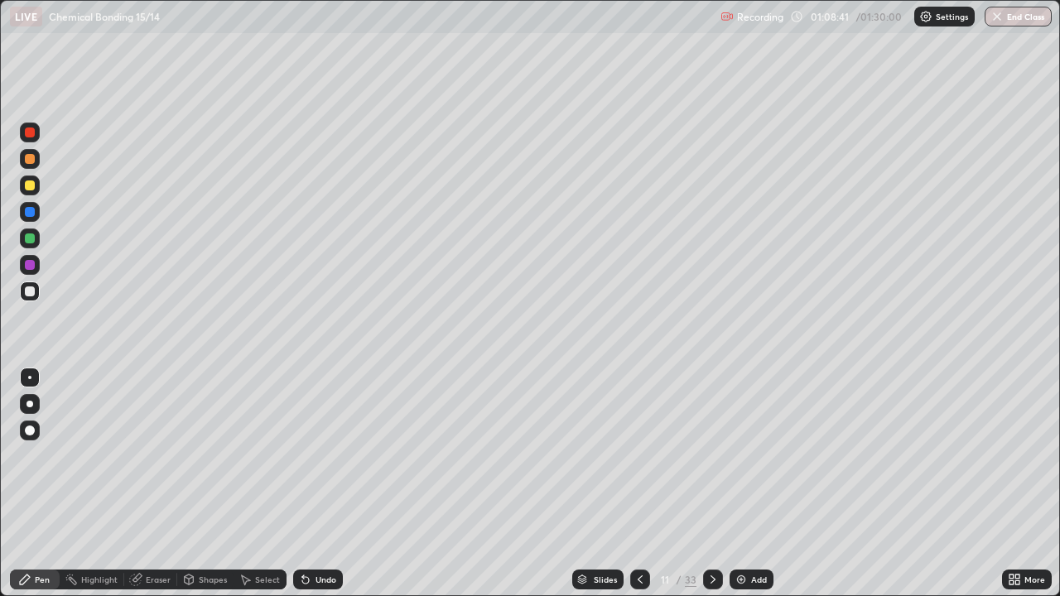
click at [739, 484] on img at bounding box center [741, 579] width 13 height 13
click at [32, 241] on div at bounding box center [30, 239] width 10 height 10
click at [30, 292] on div at bounding box center [30, 292] width 10 height 10
click at [25, 185] on div at bounding box center [30, 186] width 10 height 10
click at [27, 292] on div at bounding box center [30, 292] width 10 height 10
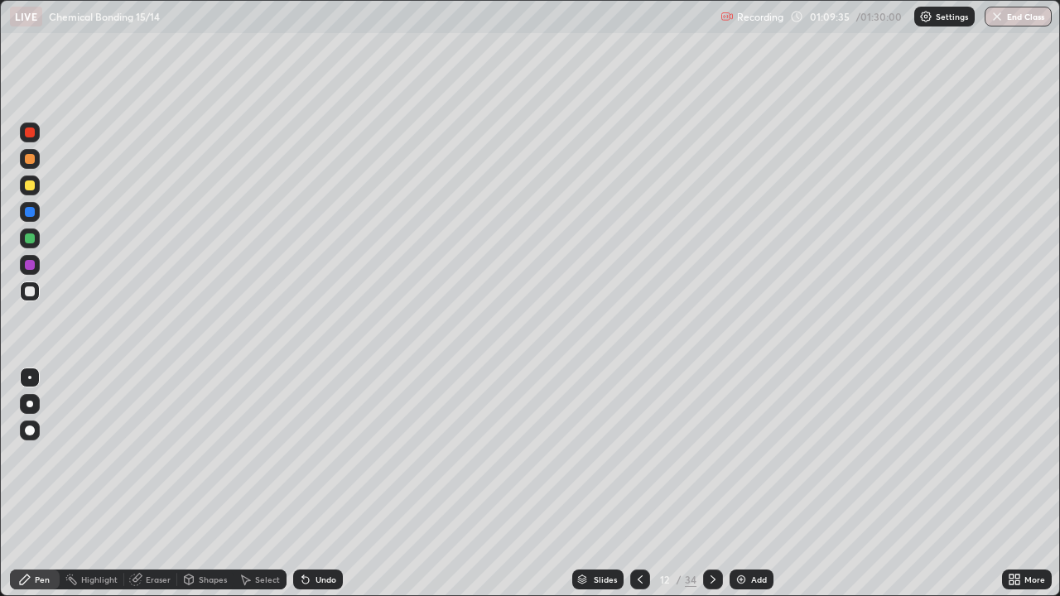
click at [27, 293] on div at bounding box center [30, 292] width 10 height 10
click at [26, 292] on div at bounding box center [30, 292] width 10 height 10
click at [31, 298] on div at bounding box center [30, 292] width 20 height 20
click at [31, 293] on div at bounding box center [30, 292] width 10 height 10
click at [736, 484] on img at bounding box center [741, 579] width 13 height 13
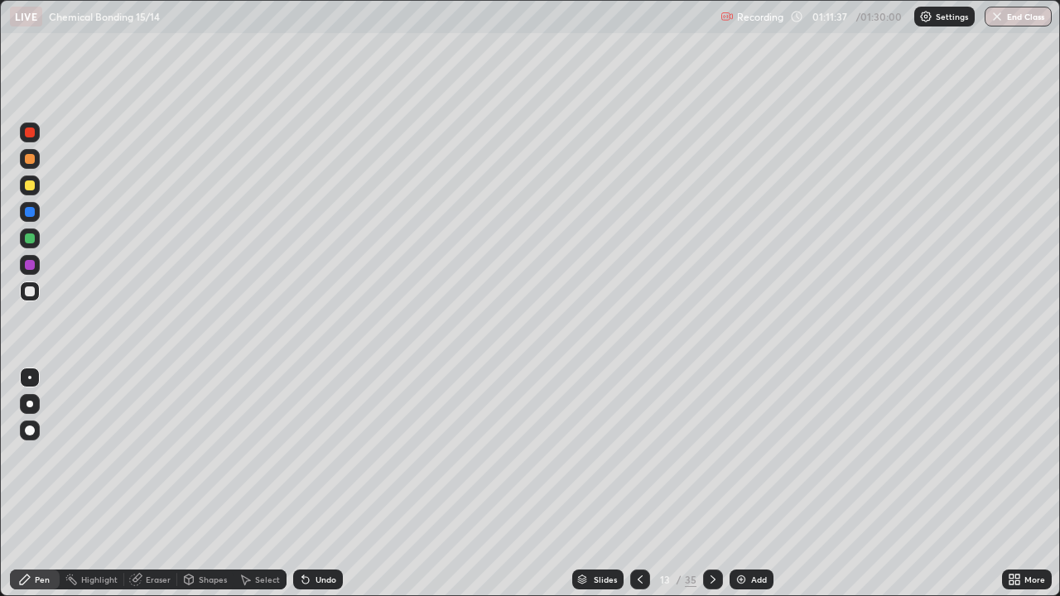
click at [30, 189] on div at bounding box center [30, 186] width 10 height 10
click at [30, 292] on div at bounding box center [30, 292] width 10 height 10
click at [32, 167] on div at bounding box center [30, 159] width 20 height 20
click at [739, 484] on img at bounding box center [741, 579] width 13 height 13
click at [28, 292] on div at bounding box center [30, 292] width 10 height 10
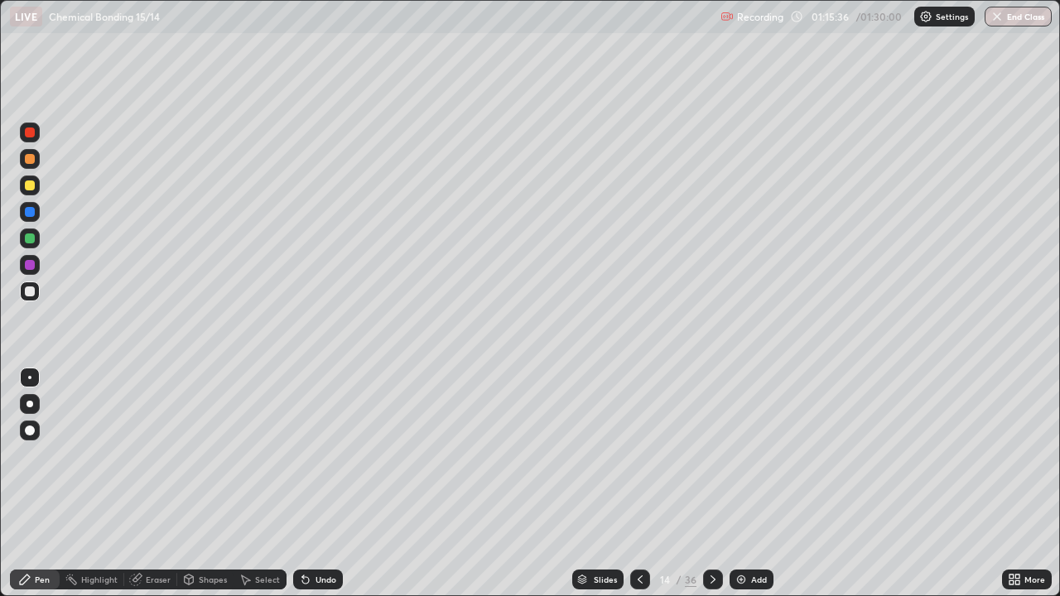
click at [25, 293] on div at bounding box center [30, 292] width 10 height 10
click at [27, 299] on div at bounding box center [30, 292] width 20 height 20
click at [732, 484] on div "Add" at bounding box center [752, 580] width 44 height 20
click at [29, 294] on div at bounding box center [30, 292] width 10 height 10
click at [30, 184] on div at bounding box center [30, 186] width 10 height 10
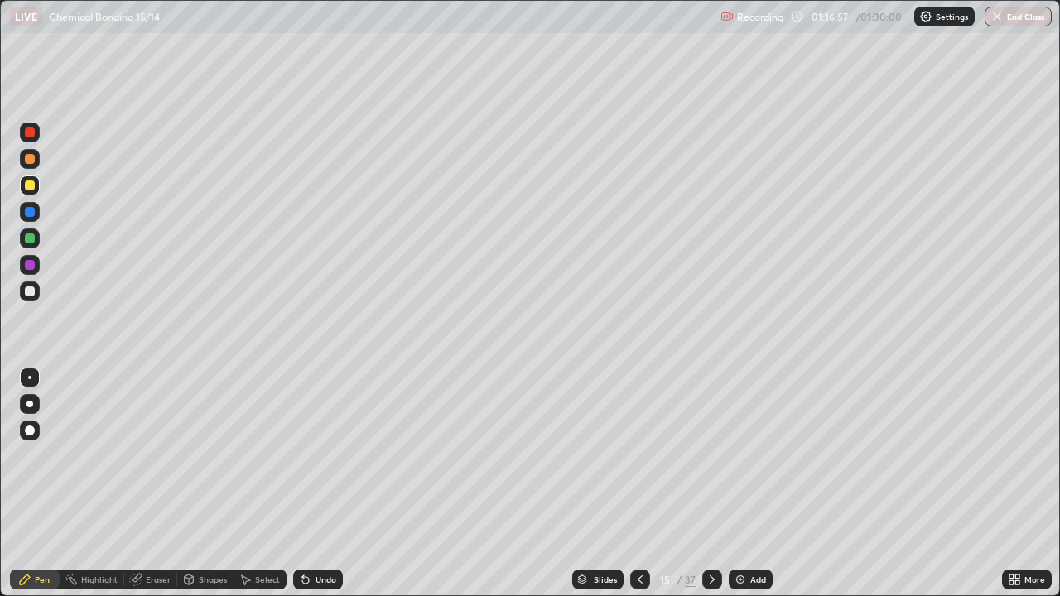
click at [30, 293] on div at bounding box center [30, 292] width 10 height 10
click at [308, 484] on div "Undo" at bounding box center [318, 580] width 50 height 20
click at [310, 484] on icon at bounding box center [305, 579] width 13 height 13
click at [310, 484] on div "Undo" at bounding box center [318, 580] width 50 height 20
click at [32, 292] on div at bounding box center [30, 292] width 10 height 10
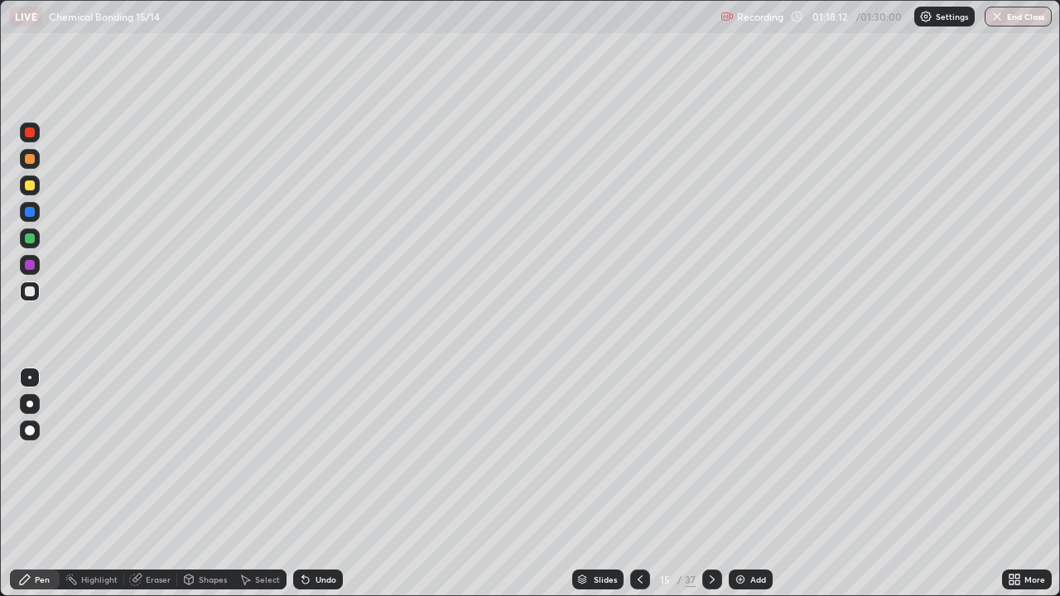
click at [729, 484] on div "Add" at bounding box center [751, 580] width 44 height 20
click at [311, 484] on div "Undo" at bounding box center [318, 580] width 50 height 20
click at [738, 484] on img at bounding box center [741, 579] width 13 height 13
click at [32, 292] on div at bounding box center [30, 292] width 10 height 10
click at [1036, 16] on button "End Class" at bounding box center [1018, 17] width 67 height 20
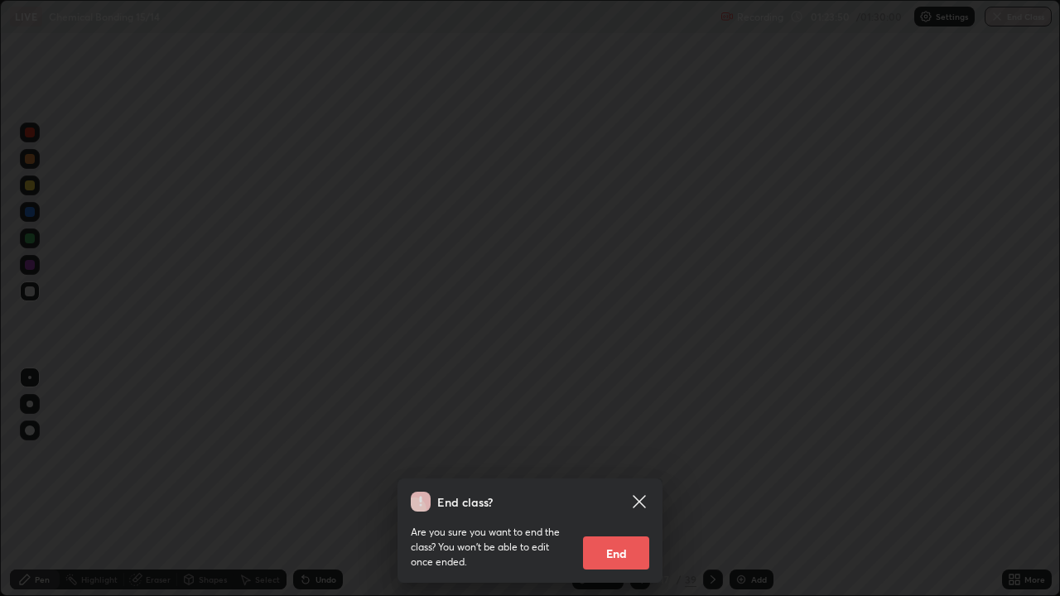
click at [628, 484] on button "End" at bounding box center [616, 553] width 66 height 33
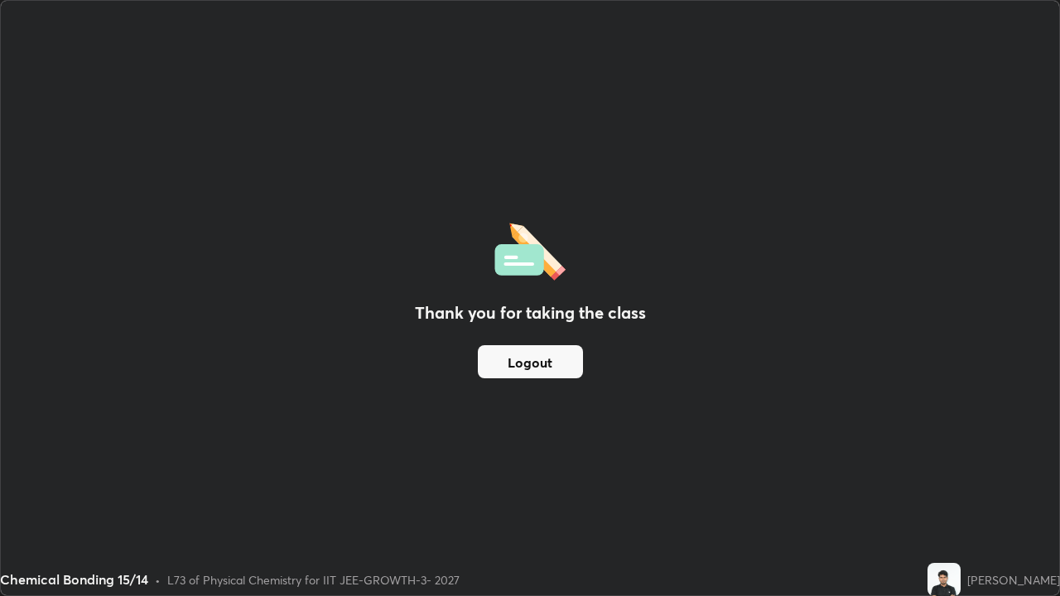
click at [554, 365] on button "Logout" at bounding box center [530, 361] width 105 height 33
